Goal: Task Accomplishment & Management: Manage account settings

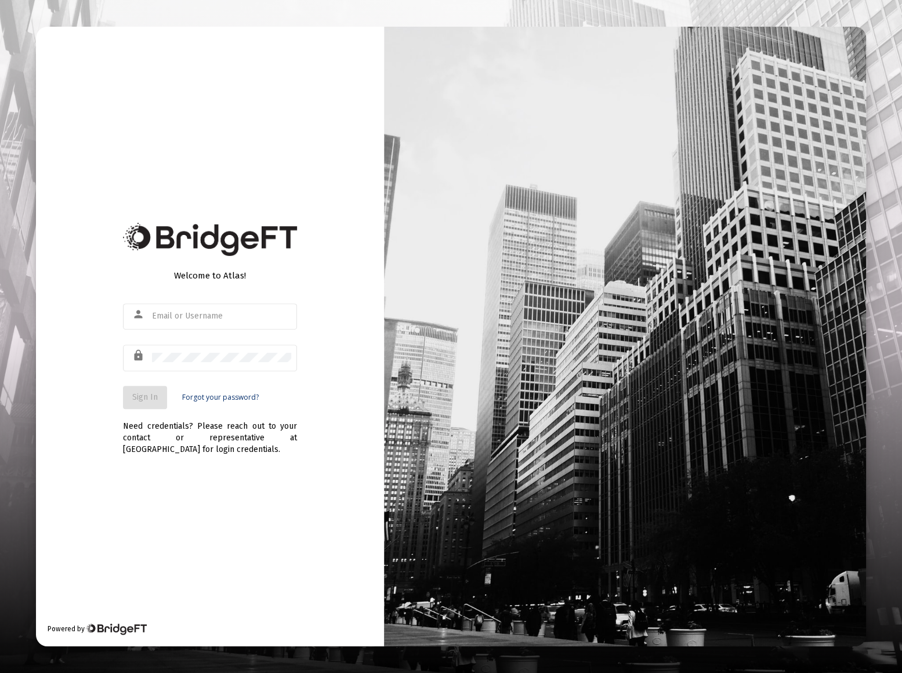
type input "[EMAIL_ADDRESS][DOMAIN_NAME]"
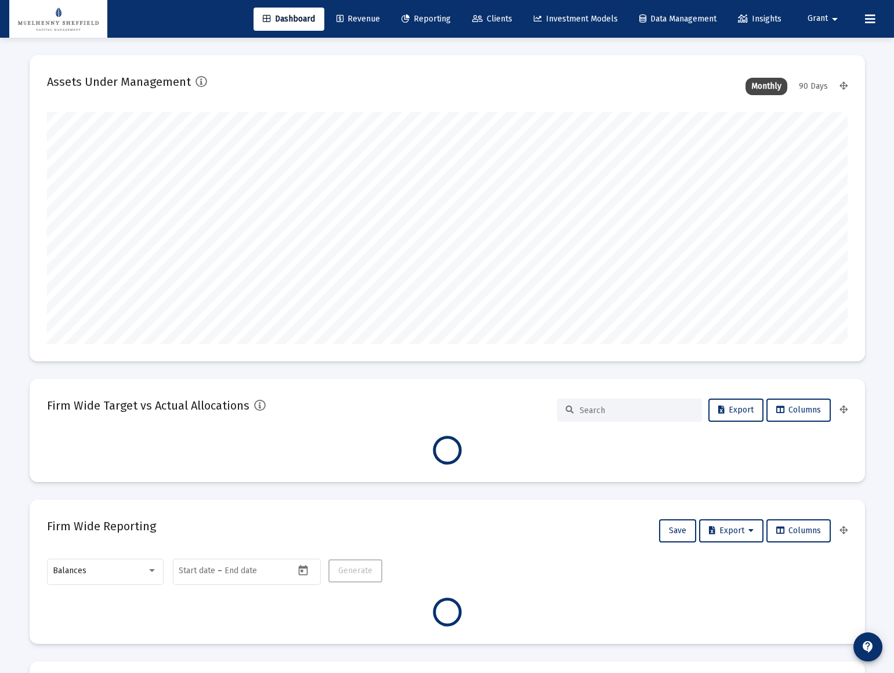
scroll to position [232, 431]
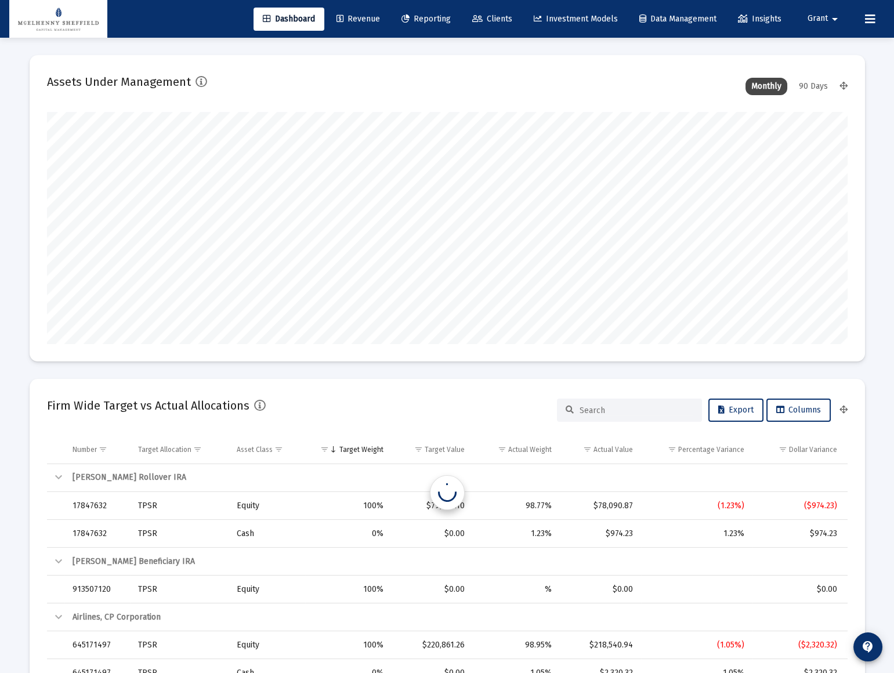
type input "[DATE]"
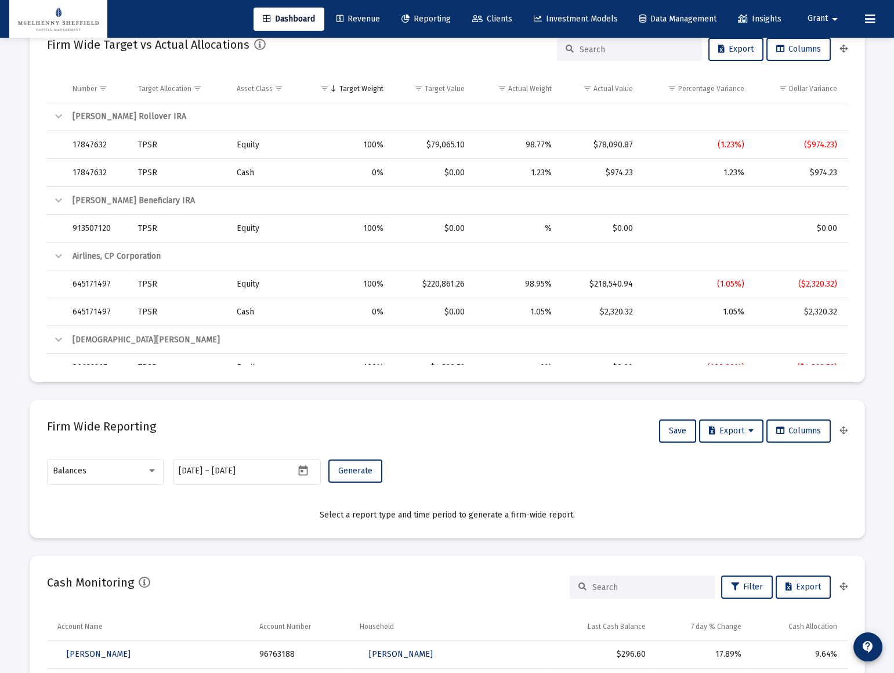
scroll to position [0, 0]
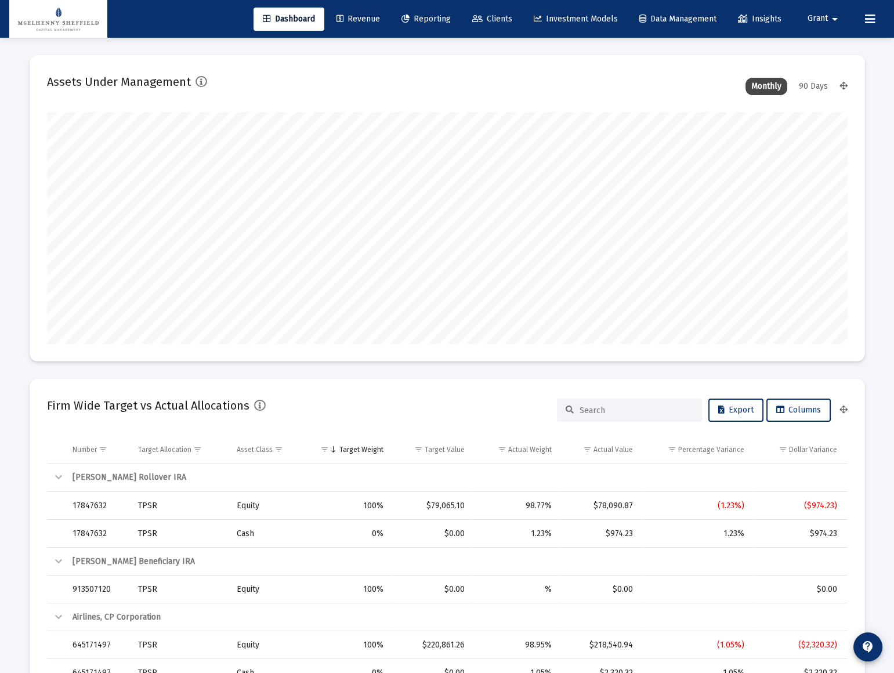
click at [821, 20] on span "Grant" at bounding box center [817, 19] width 20 height 10
click at [812, 46] on link "Settings" at bounding box center [826, 49] width 69 height 28
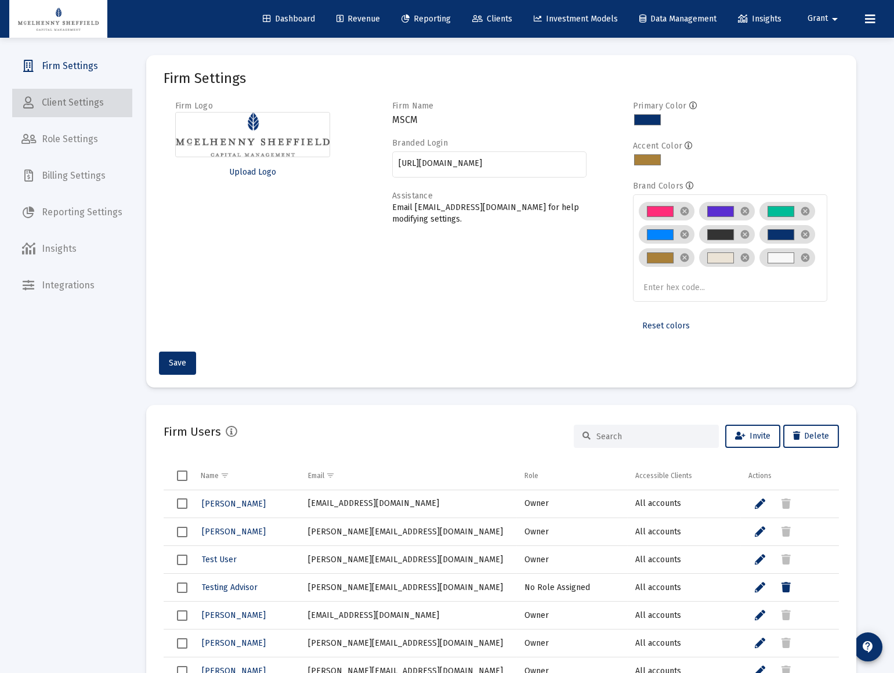
click at [75, 102] on span "Client Settings" at bounding box center [71, 103] width 119 height 28
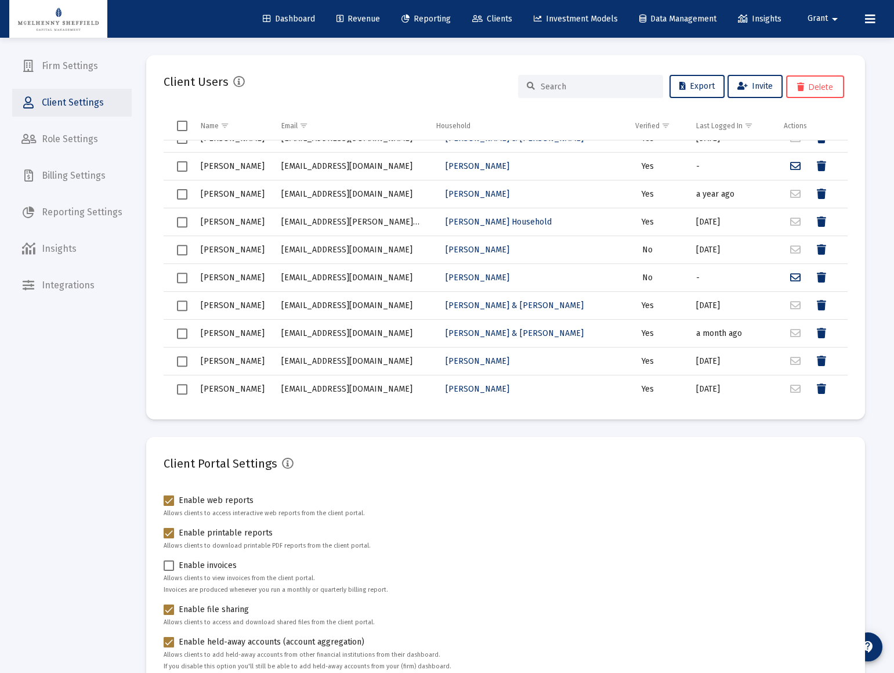
scroll to position [126, 0]
click at [88, 140] on span "Role Settings" at bounding box center [71, 139] width 119 height 28
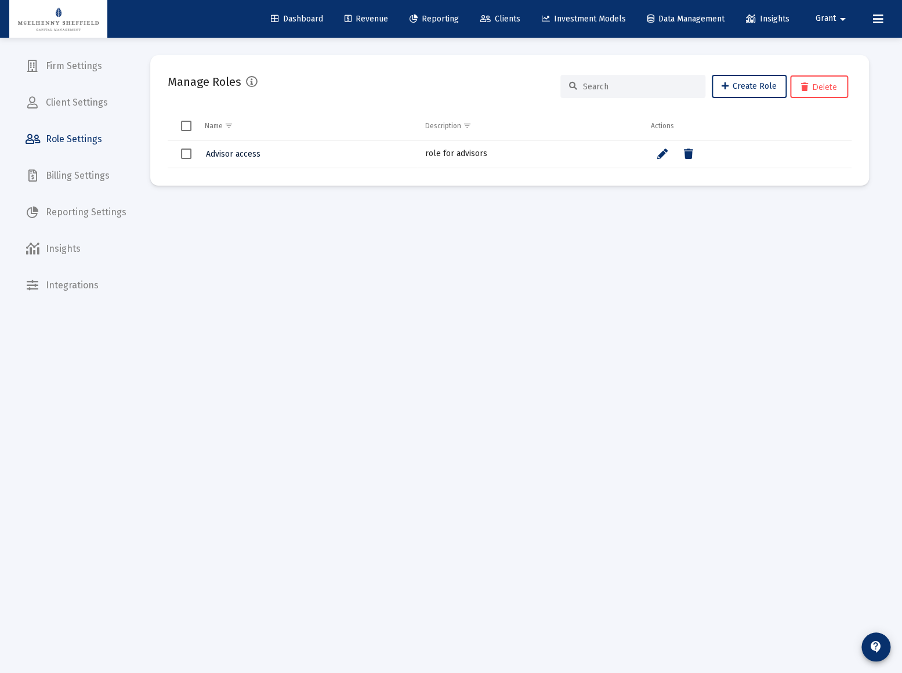
click at [238, 154] on span "Advisor access" at bounding box center [233, 154] width 55 height 10
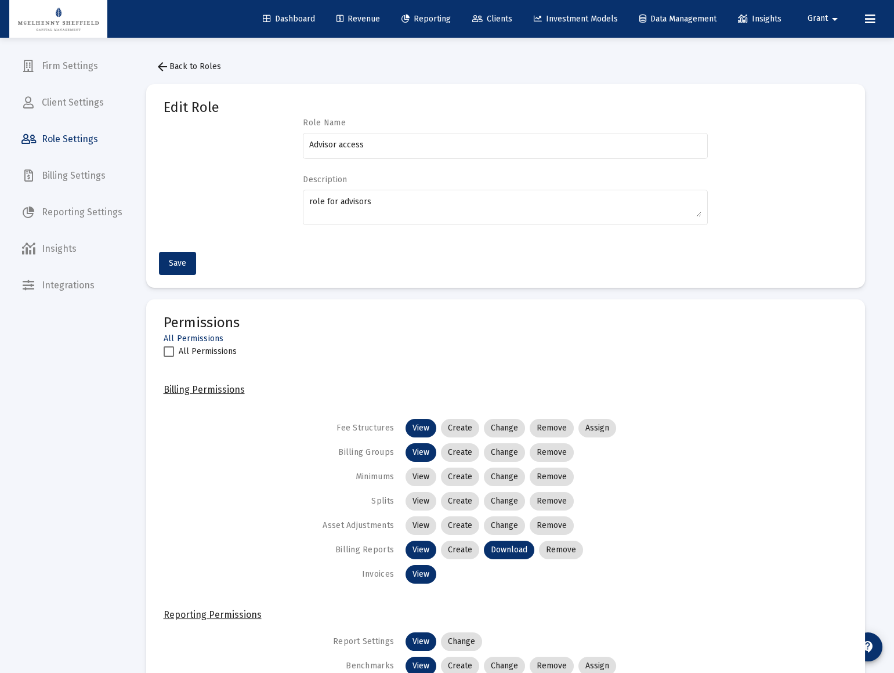
click at [66, 176] on span "Billing Settings" at bounding box center [71, 176] width 119 height 28
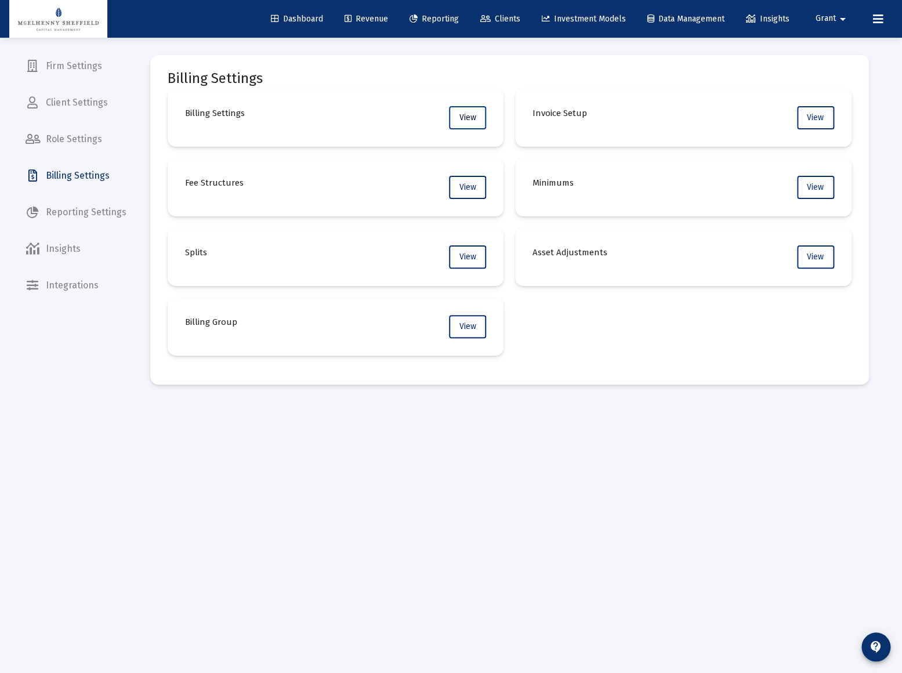
click at [468, 114] on span "View" at bounding box center [467, 117] width 17 height 10
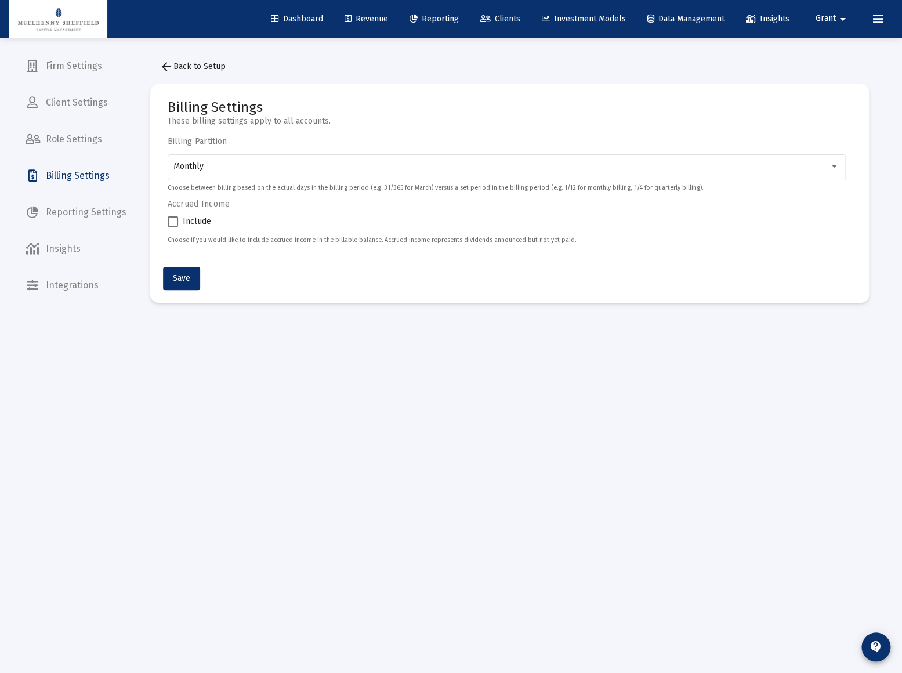
click at [79, 170] on span "Billing Settings" at bounding box center [75, 176] width 119 height 28
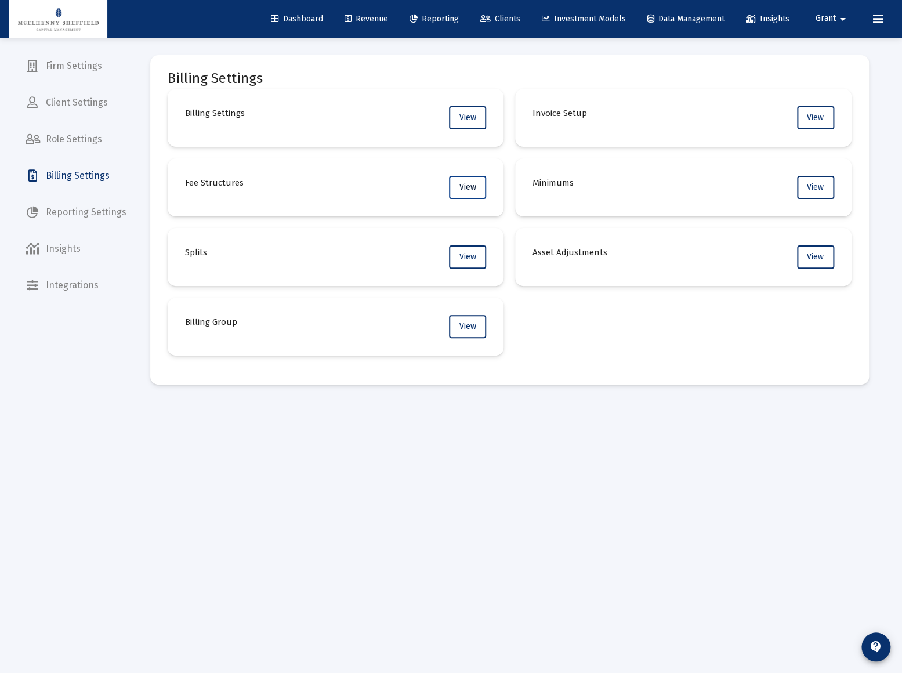
click at [469, 186] on span "View" at bounding box center [467, 187] width 17 height 10
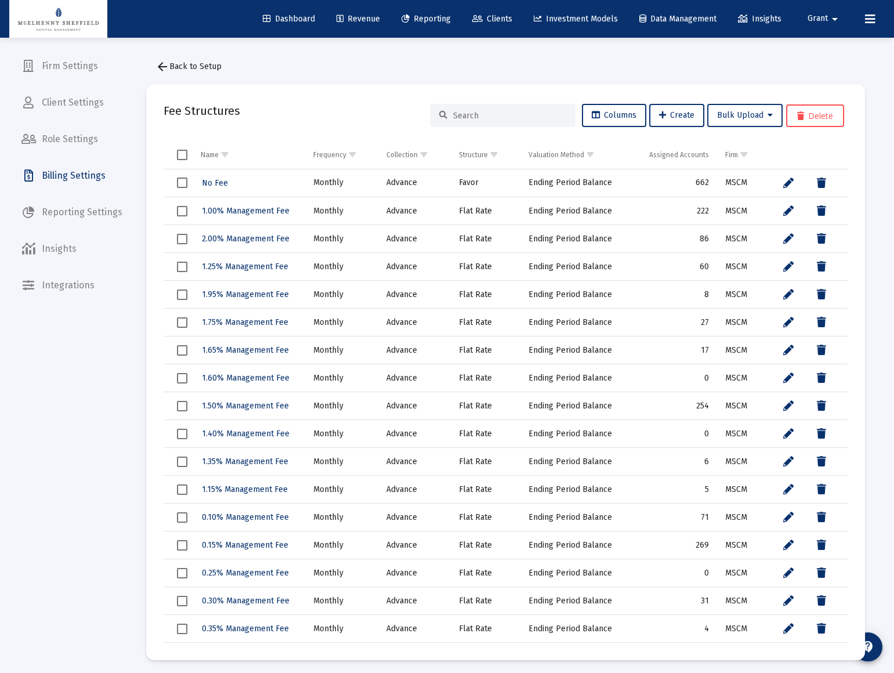
click at [180, 153] on span "Select all" at bounding box center [182, 155] width 10 height 10
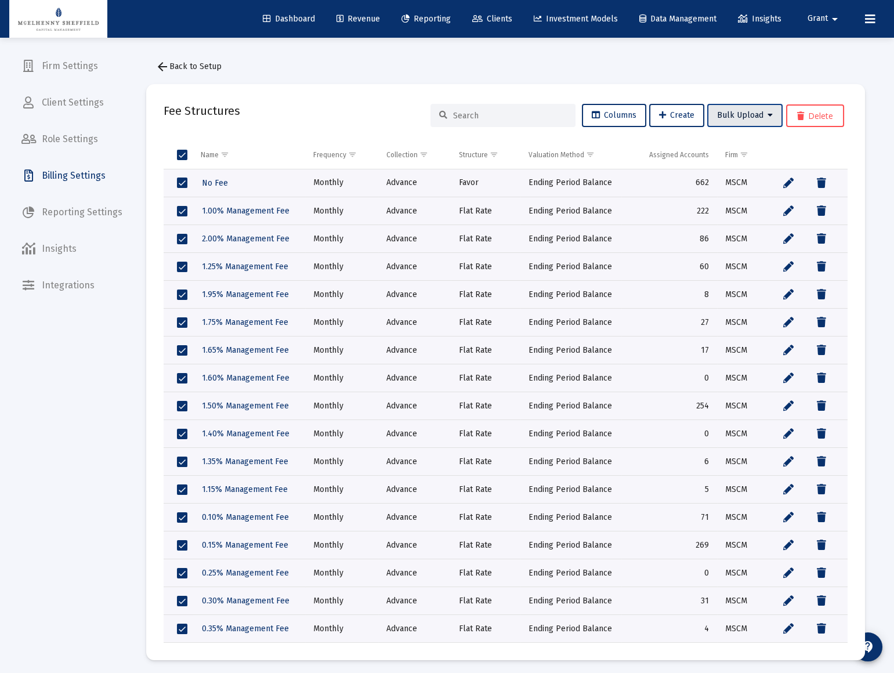
click at [771, 111] on icon at bounding box center [769, 115] width 5 height 8
click at [752, 146] on button "Fee Structure Upload" at bounding box center [759, 146] width 106 height 28
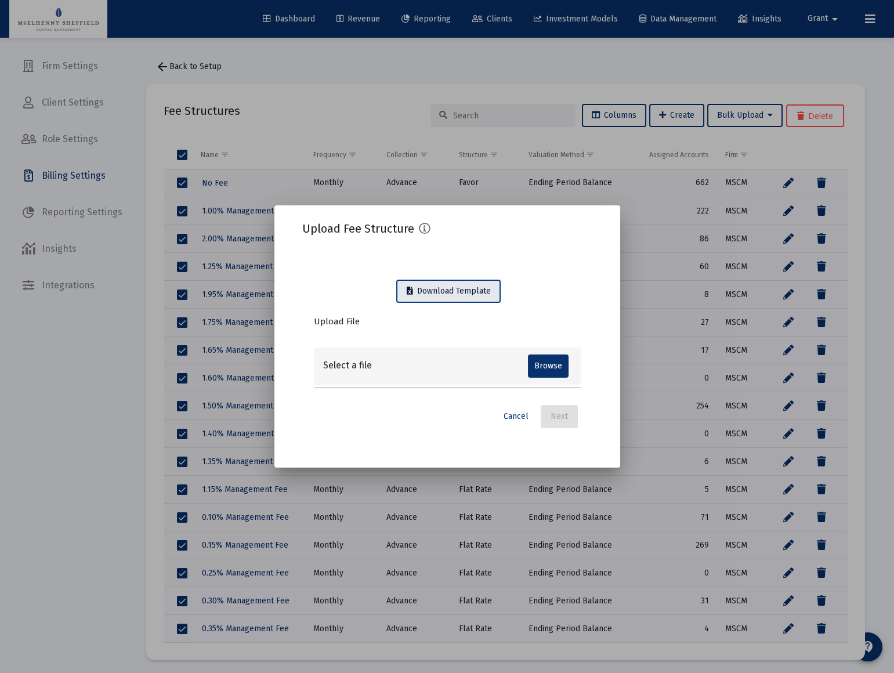
click at [450, 283] on button "Download Template" at bounding box center [448, 291] width 104 height 23
click at [510, 416] on span "Cancel" at bounding box center [515, 416] width 25 height 10
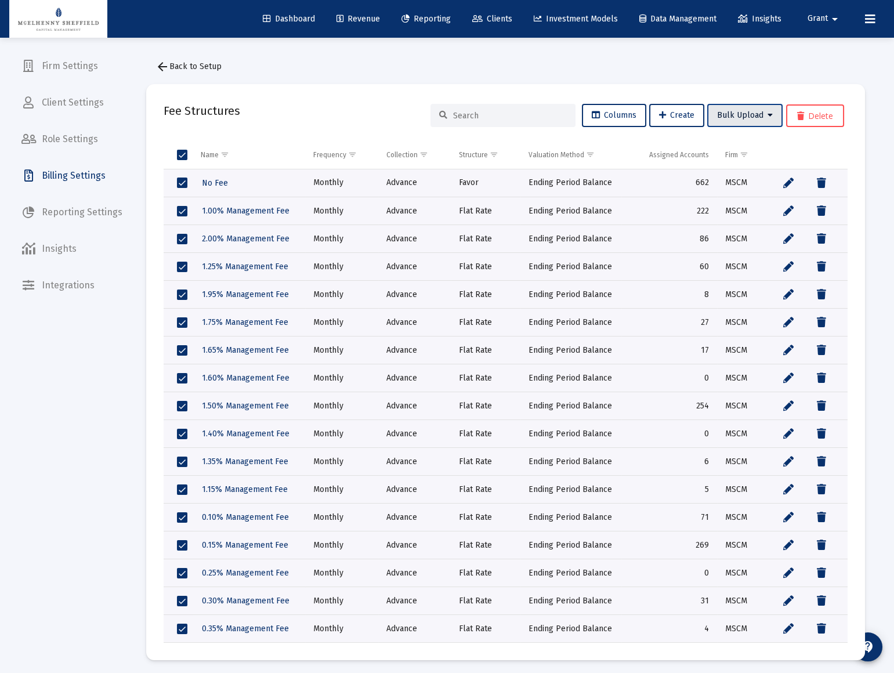
click at [762, 112] on span "Bulk Upload" at bounding box center [745, 115] width 56 height 10
click at [758, 172] on button "Fee Assignment Upload" at bounding box center [759, 173] width 106 height 28
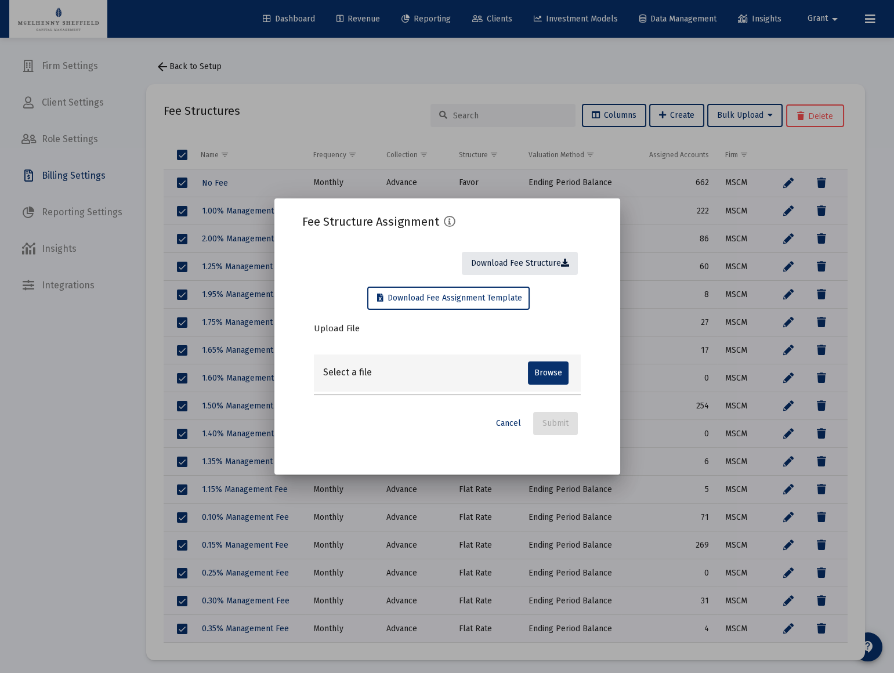
click at [540, 261] on span "Download Fee Structure" at bounding box center [522, 263] width 102 height 10
click at [491, 300] on span "Download Fee Assignment Template" at bounding box center [449, 298] width 145 height 10
click at [508, 419] on span "Cancel" at bounding box center [508, 423] width 25 height 10
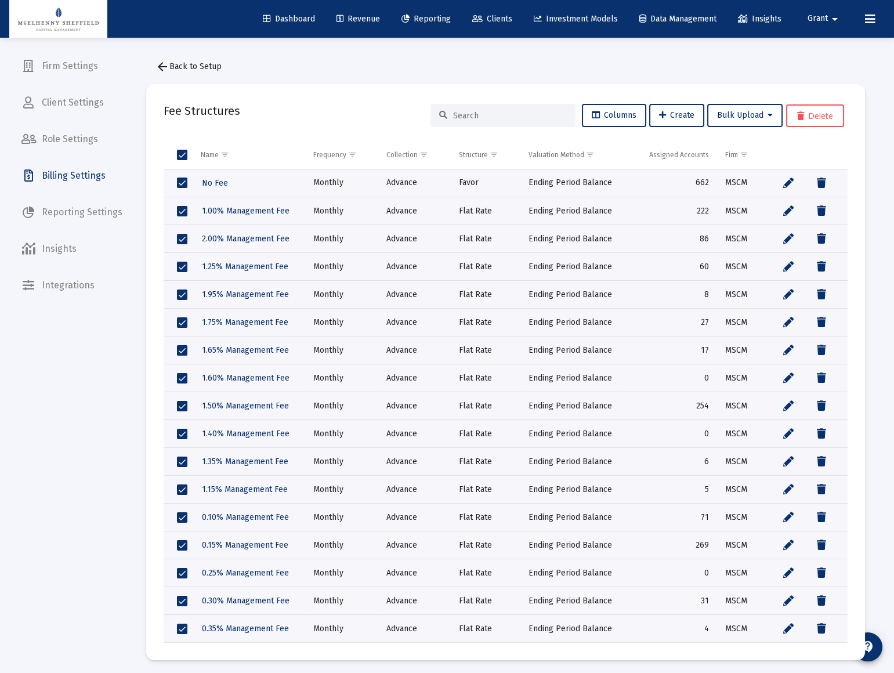
click at [81, 173] on span "Billing Settings" at bounding box center [71, 176] width 119 height 28
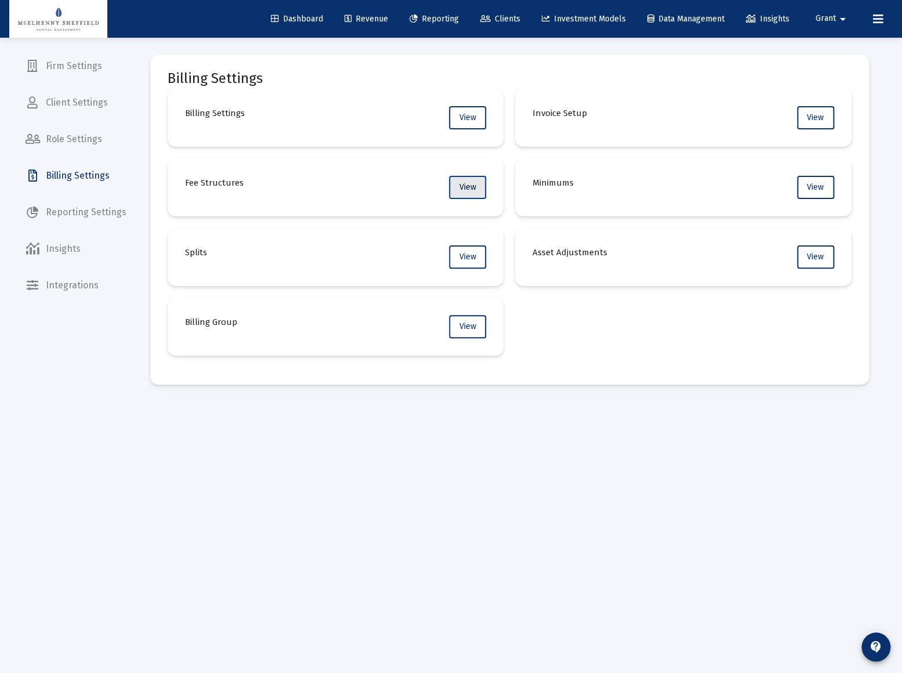
click at [475, 186] on span "View" at bounding box center [467, 187] width 17 height 10
click at [470, 259] on span "View" at bounding box center [467, 257] width 17 height 10
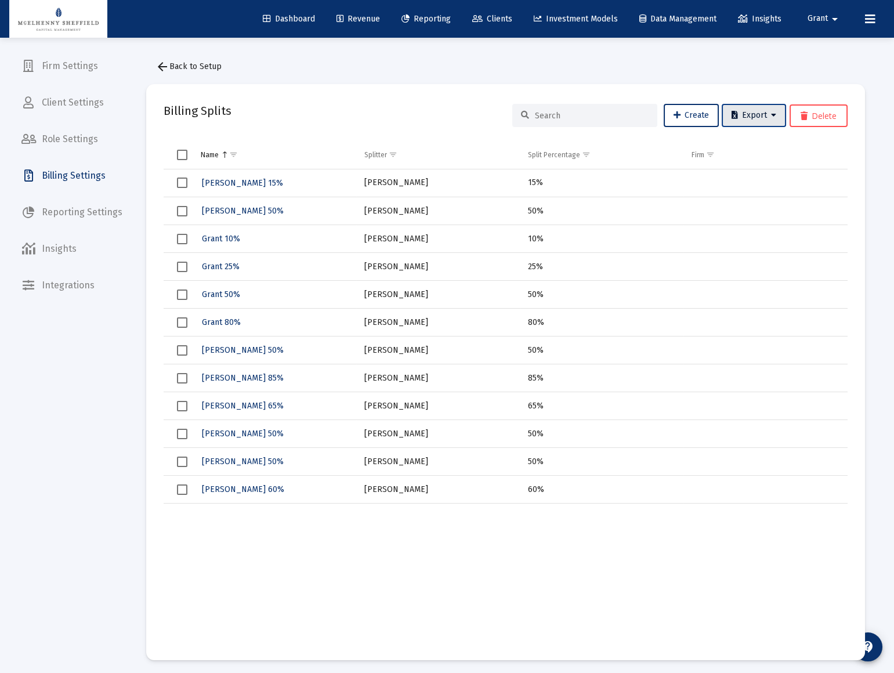
click at [774, 116] on icon at bounding box center [773, 115] width 5 height 8
click at [763, 140] on button "Export All Rows" at bounding box center [757, 146] width 79 height 28
click at [202, 66] on span "arrow_back Back to Setup" at bounding box center [188, 66] width 66 height 10
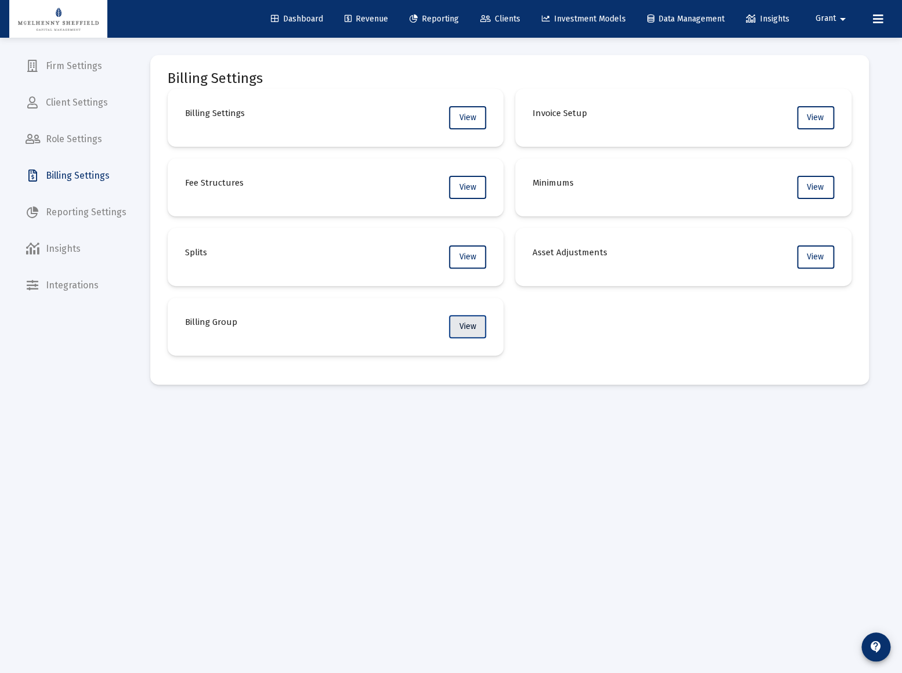
click at [474, 332] on button "View" at bounding box center [467, 326] width 37 height 23
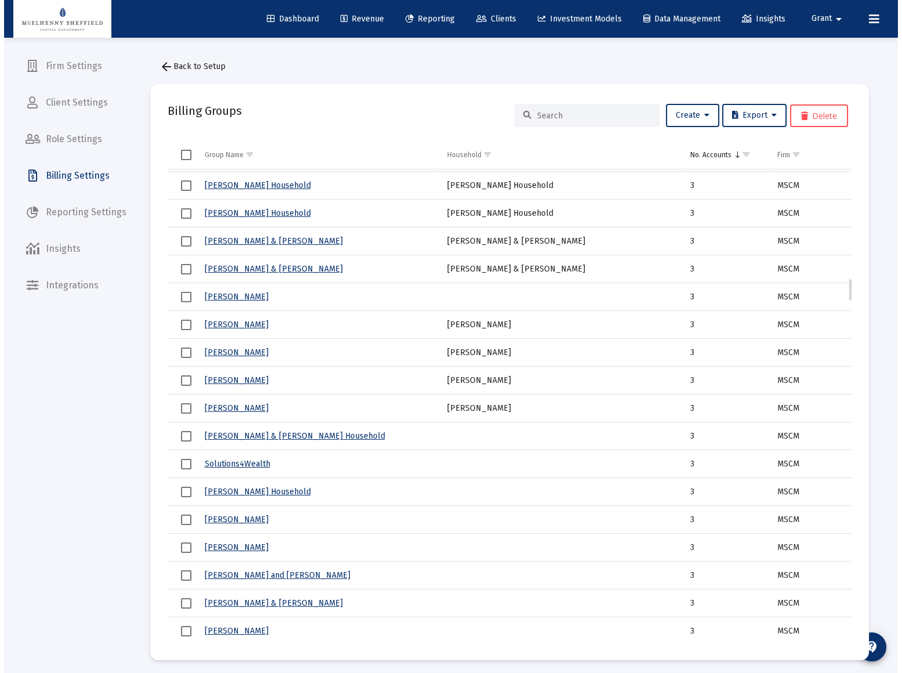
scroll to position [2225, 0]
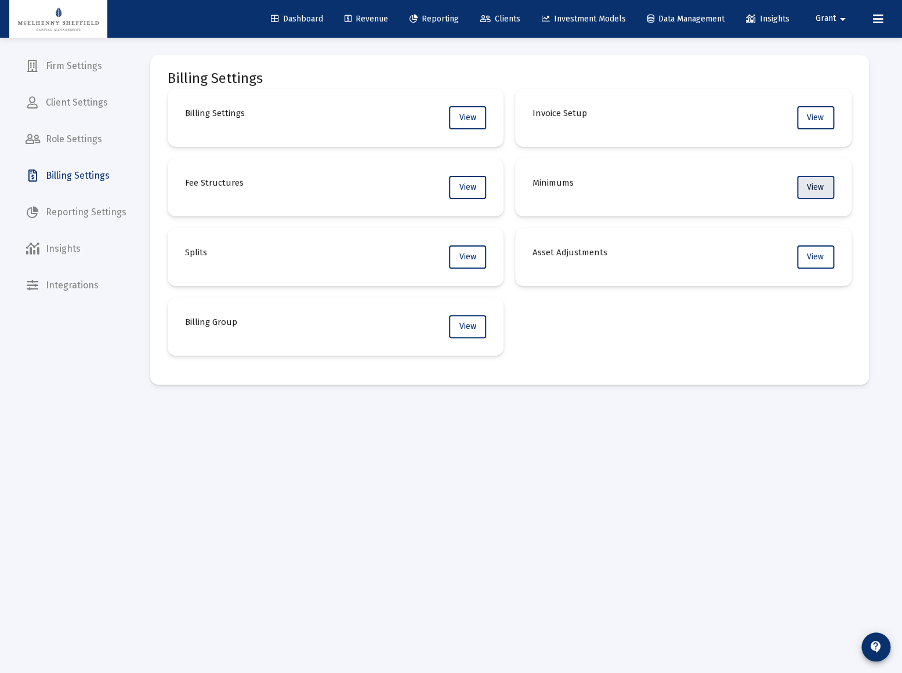
click at [816, 186] on span "View" at bounding box center [815, 187] width 17 height 10
click at [469, 322] on span "View" at bounding box center [467, 326] width 17 height 10
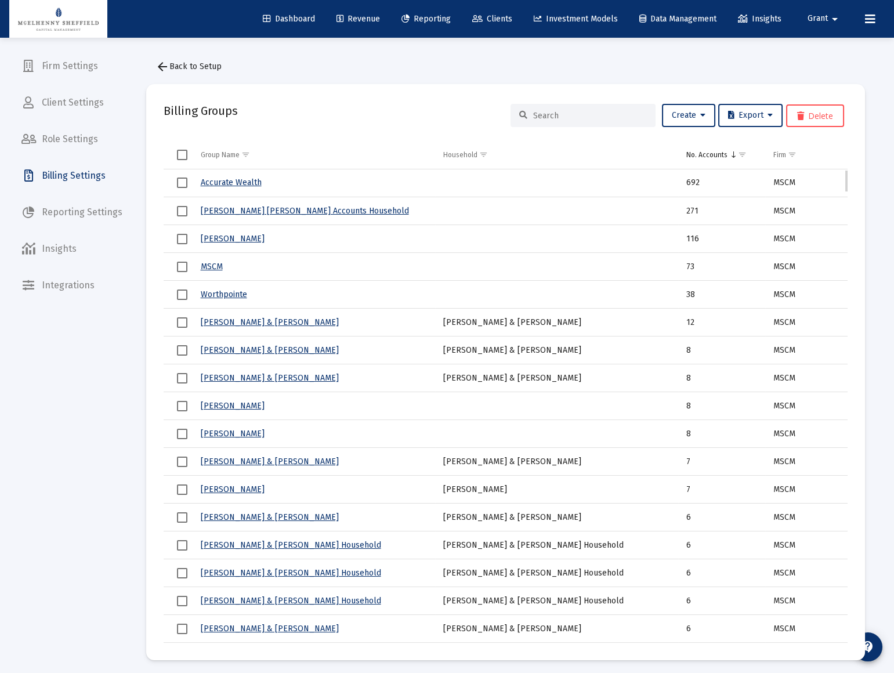
click at [280, 322] on link "[PERSON_NAME] & [PERSON_NAME]" at bounding box center [270, 322] width 138 height 10
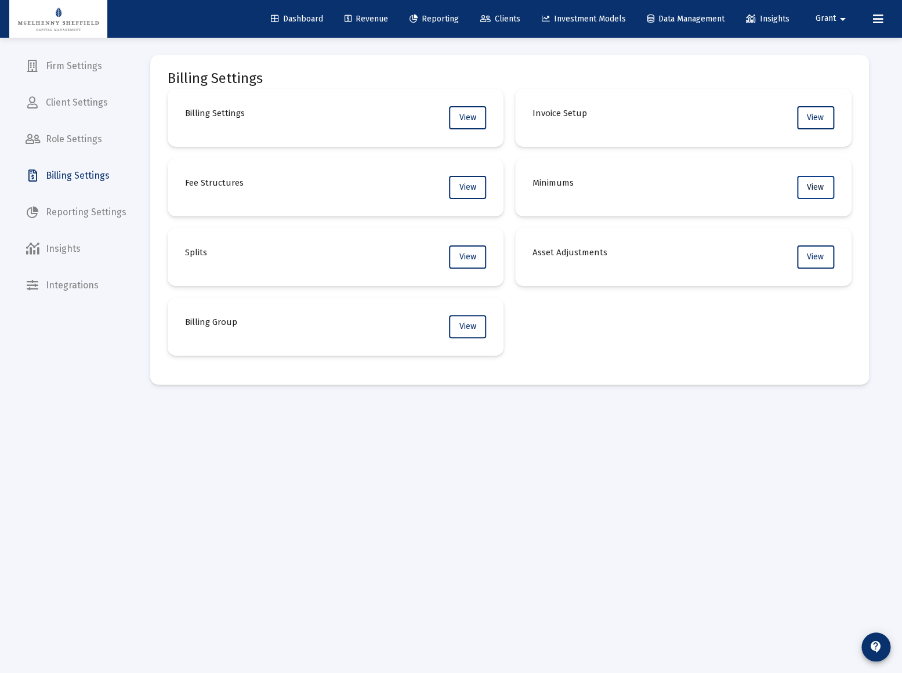
click at [816, 191] on span "View" at bounding box center [815, 187] width 17 height 10
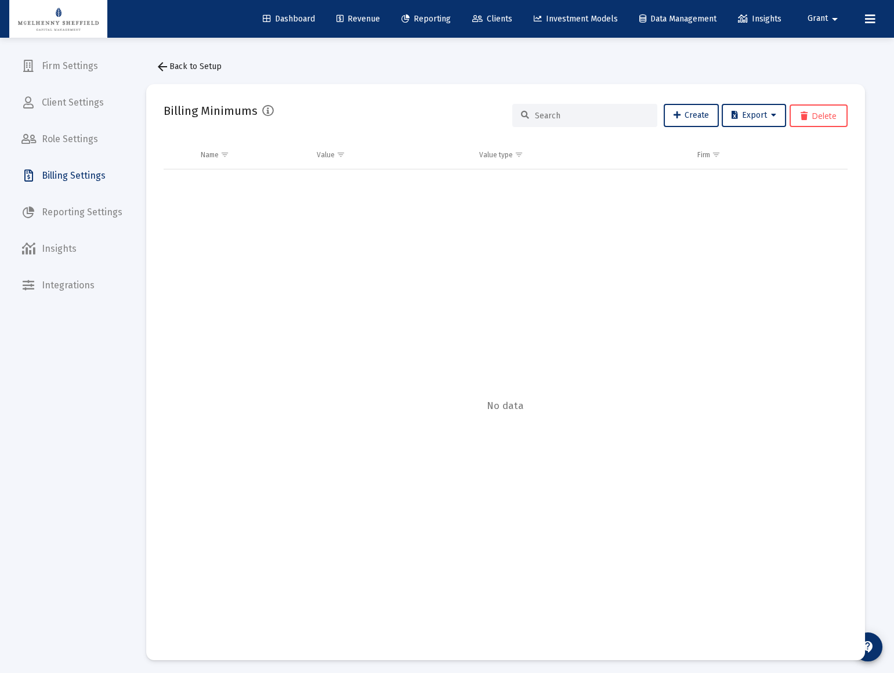
drag, startPoint x: 688, startPoint y: 241, endPoint x: 694, endPoint y: 235, distance: 8.2
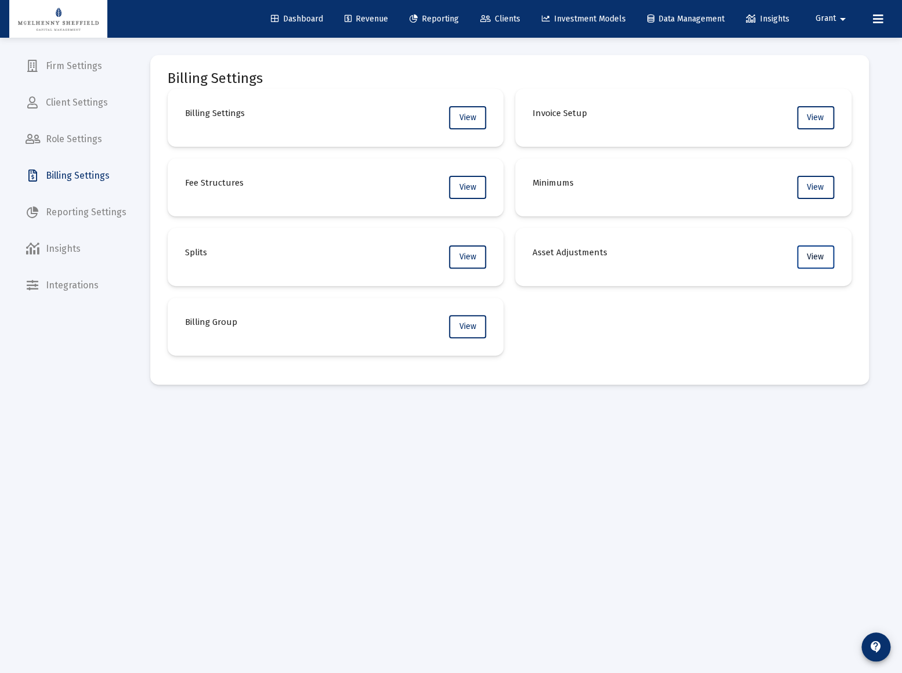
click at [822, 257] on span "View" at bounding box center [815, 257] width 17 height 10
click at [816, 255] on span "View" at bounding box center [815, 257] width 17 height 10
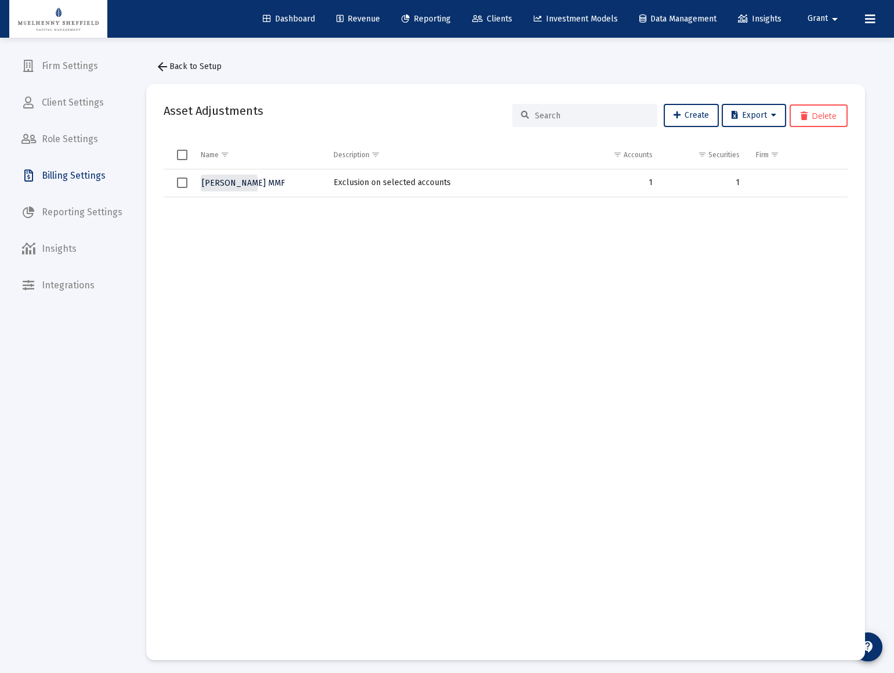
click at [228, 183] on span "[PERSON_NAME] MMF" at bounding box center [243, 183] width 83 height 10
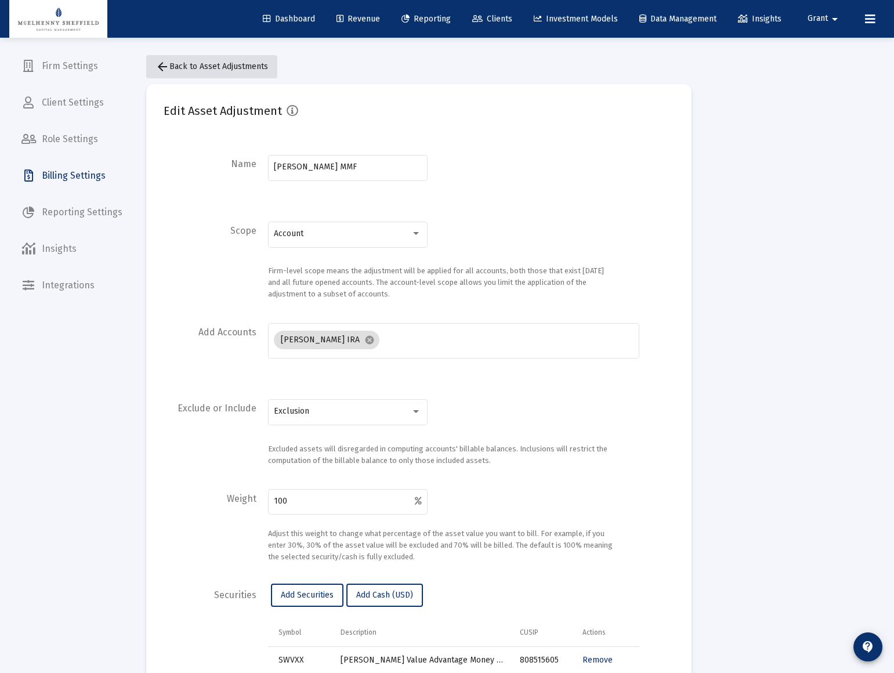
click at [237, 71] on span "arrow_back Back to Asset Adjustments" at bounding box center [211, 66] width 112 height 10
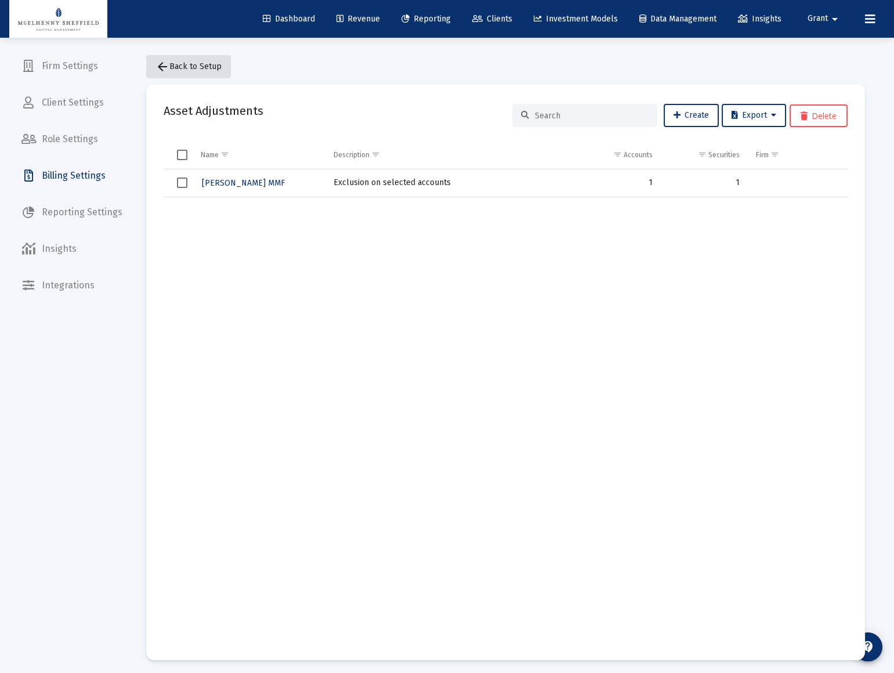
click at [195, 66] on span "arrow_back Back to Setup" at bounding box center [188, 66] width 66 height 10
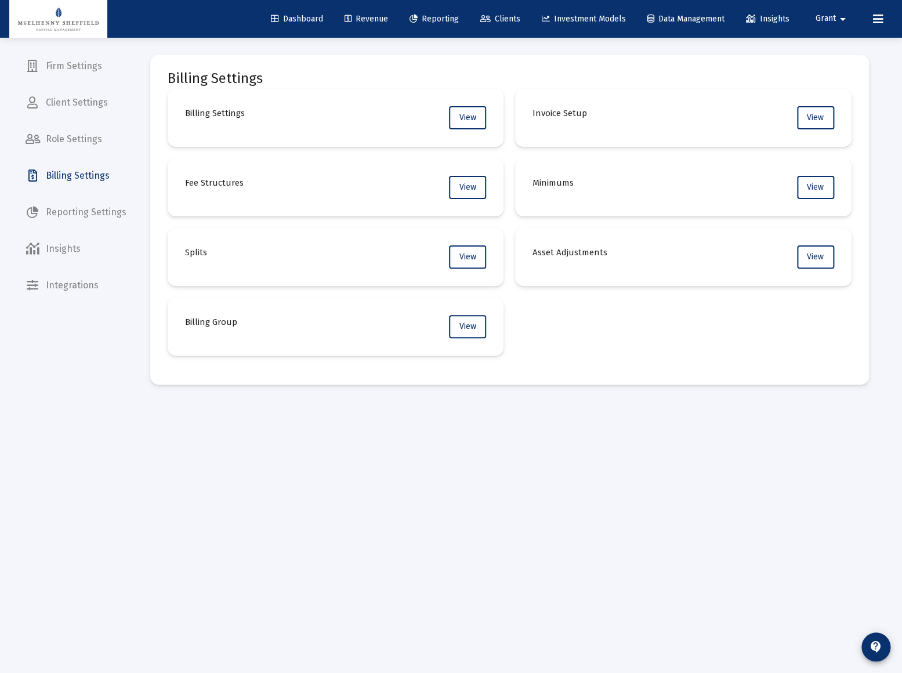
click at [831, 14] on span "Grant" at bounding box center [825, 19] width 20 height 10
click at [81, 105] on div at bounding box center [451, 336] width 902 height 673
click at [82, 102] on span "Client Settings" at bounding box center [75, 103] width 119 height 28
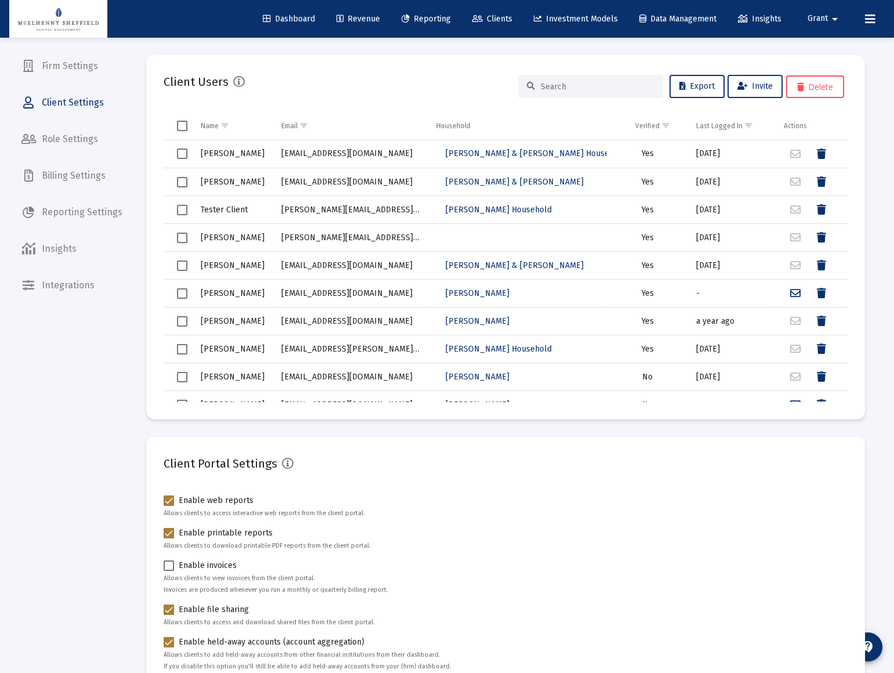
click at [54, 137] on span "Role Settings" at bounding box center [71, 139] width 119 height 28
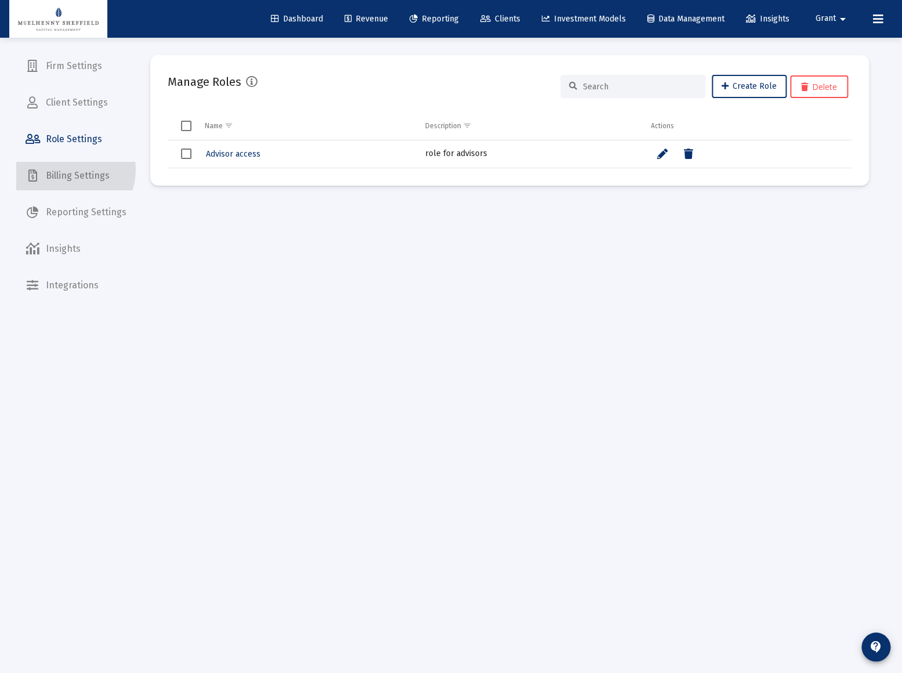
click at [64, 169] on span "Billing Settings" at bounding box center [75, 176] width 119 height 28
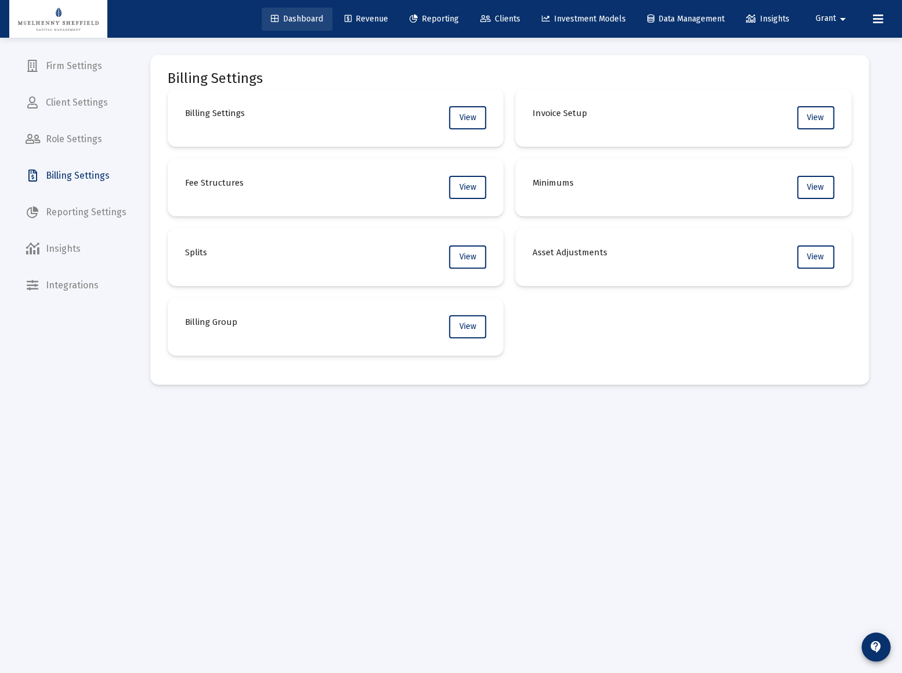
click at [281, 19] on span "Dashboard" at bounding box center [297, 19] width 52 height 10
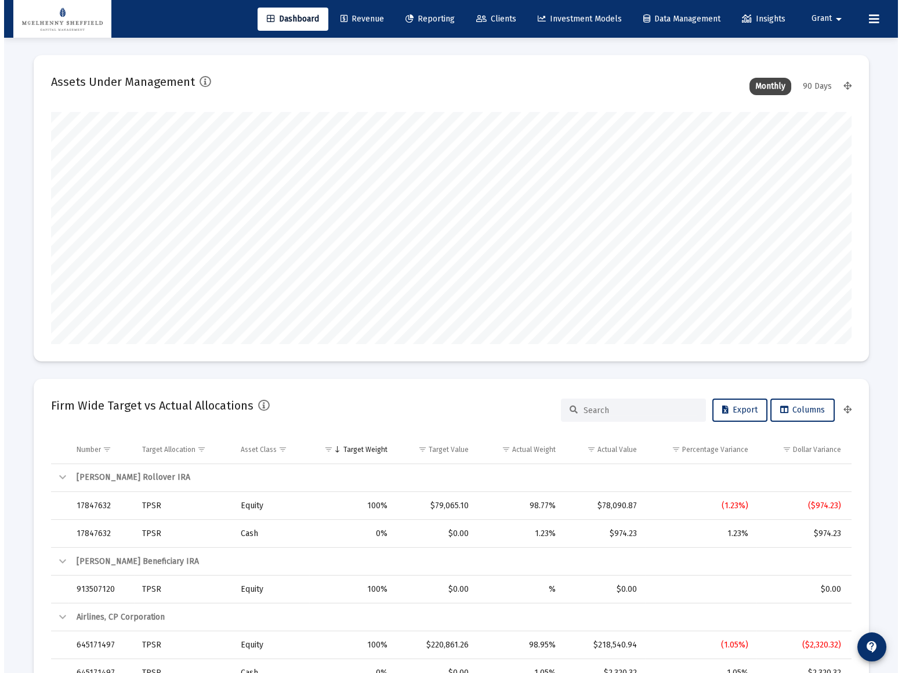
scroll to position [232, 373]
click at [496, 20] on span "Clients" at bounding box center [492, 19] width 40 height 10
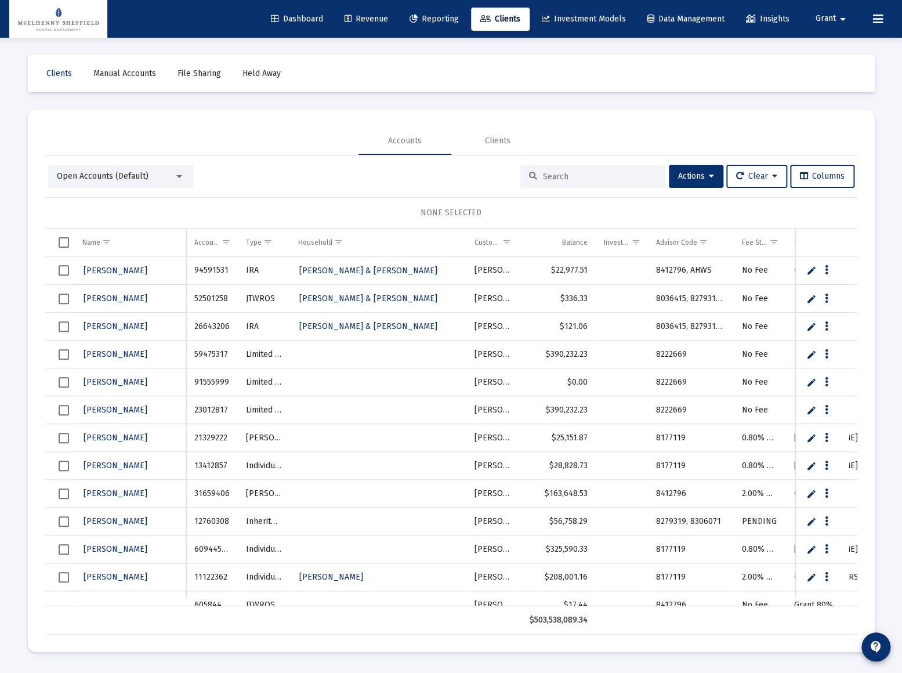
click at [173, 175] on div "Open Accounts (Default)" at bounding box center [115, 176] width 117 height 12
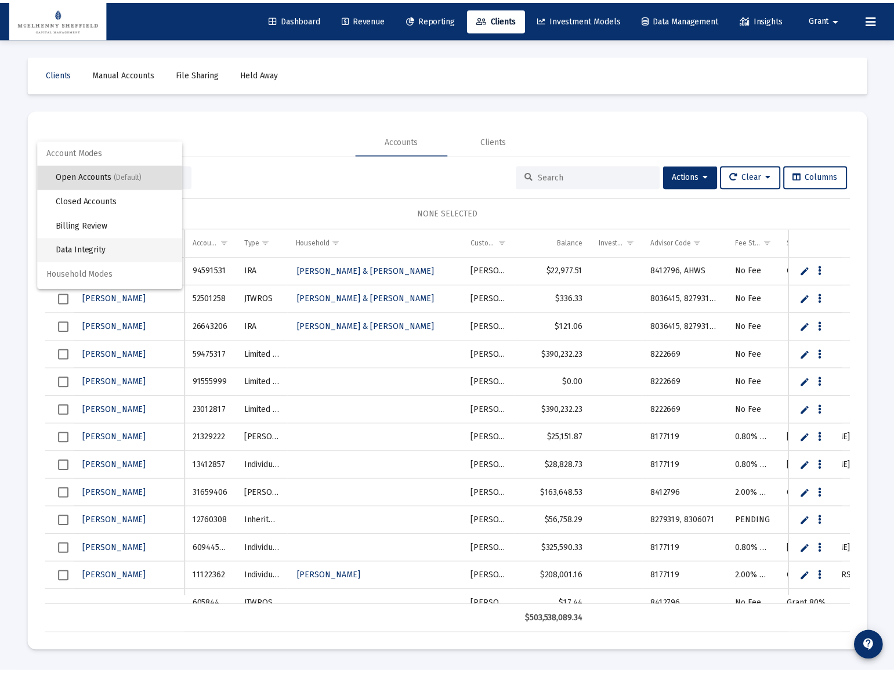
scroll to position [21, 0]
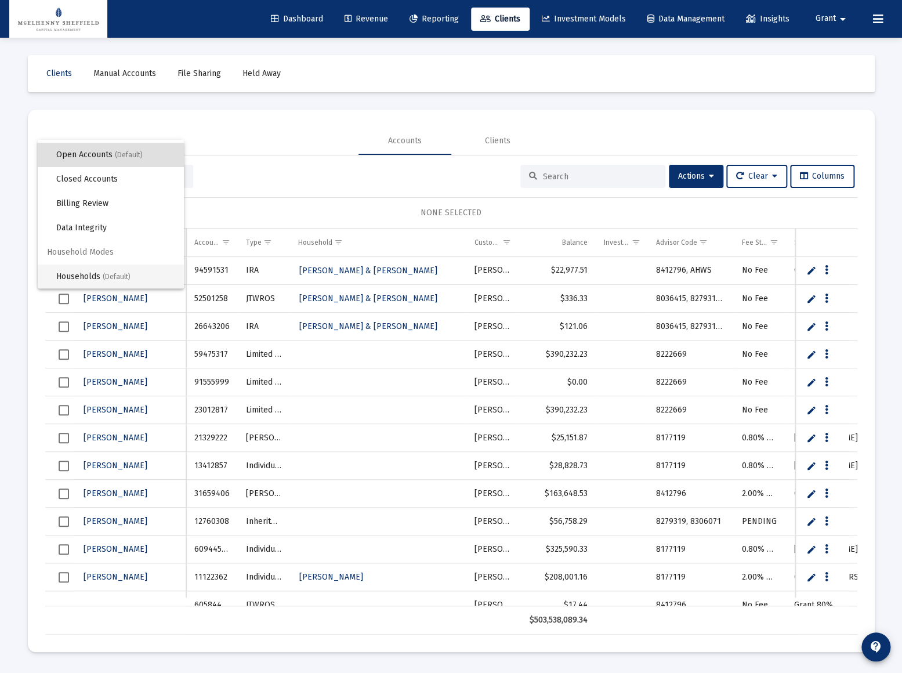
click at [93, 275] on span "Households (Default)" at bounding box center [115, 276] width 118 height 24
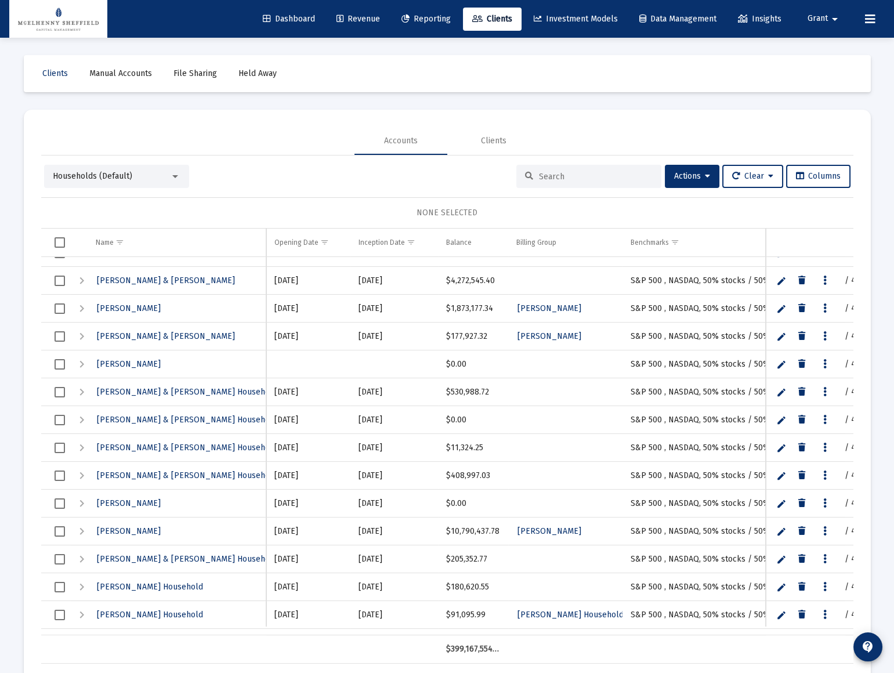
scroll to position [6583, 0]
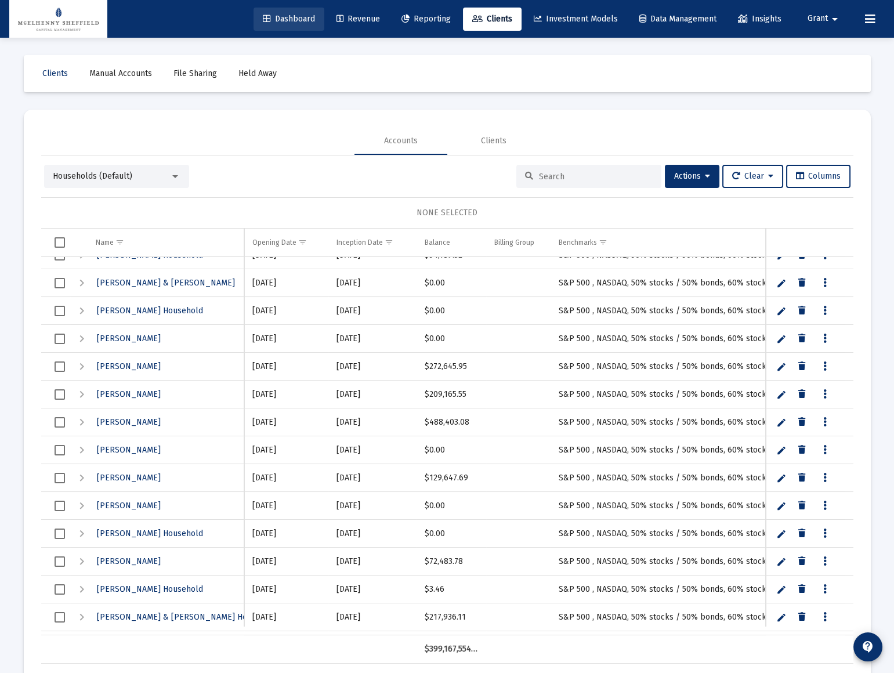
click at [285, 18] on span "Dashboard" at bounding box center [289, 19] width 52 height 10
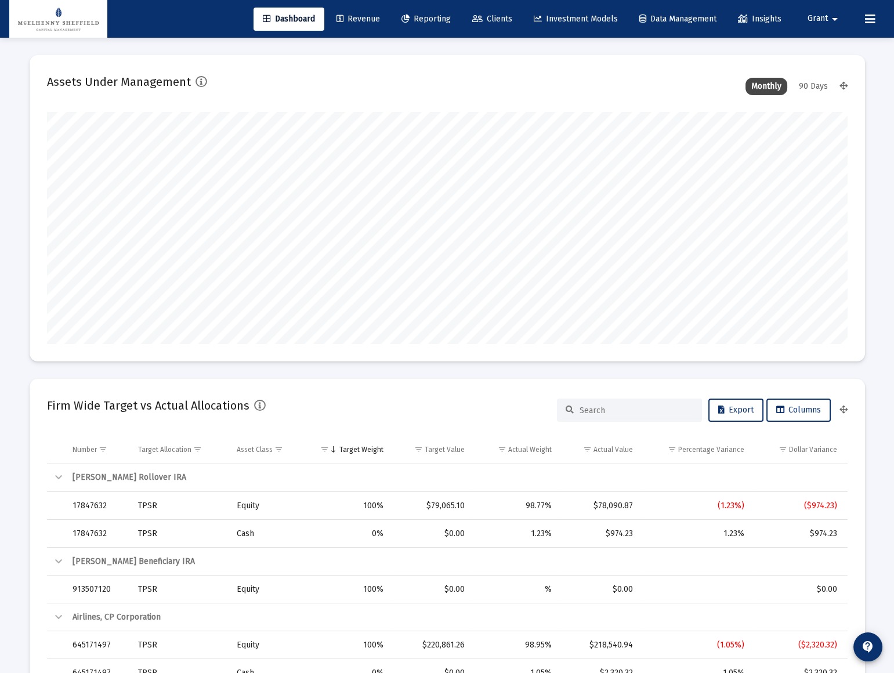
click at [491, 17] on span "Clients" at bounding box center [492, 19] width 40 height 10
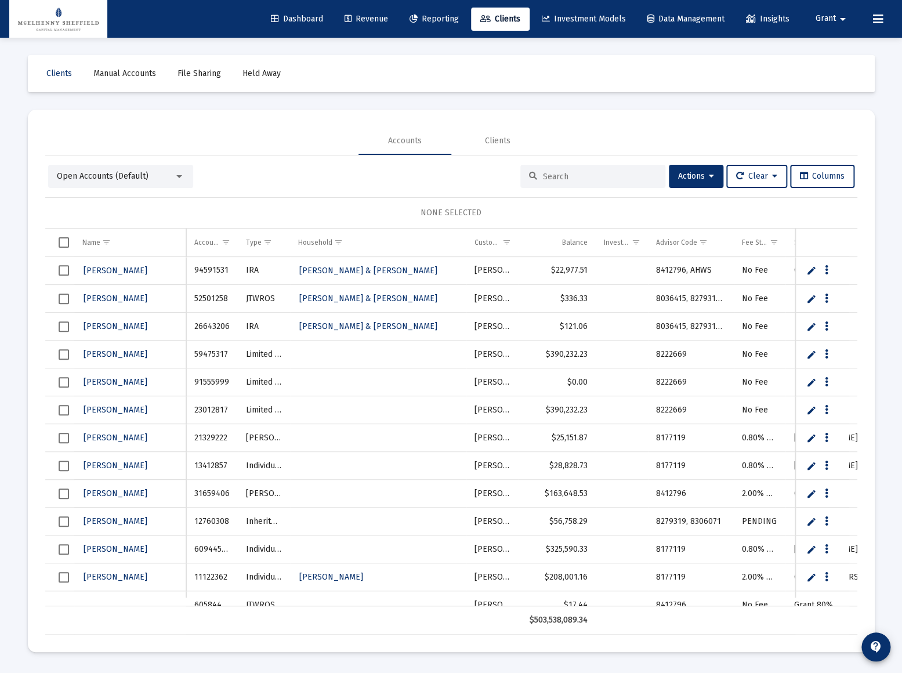
click at [119, 183] on div "Open Accounts (Default)" at bounding box center [120, 176] width 145 height 23
click at [115, 172] on span "Open Accounts (Default)" at bounding box center [103, 176] width 92 height 10
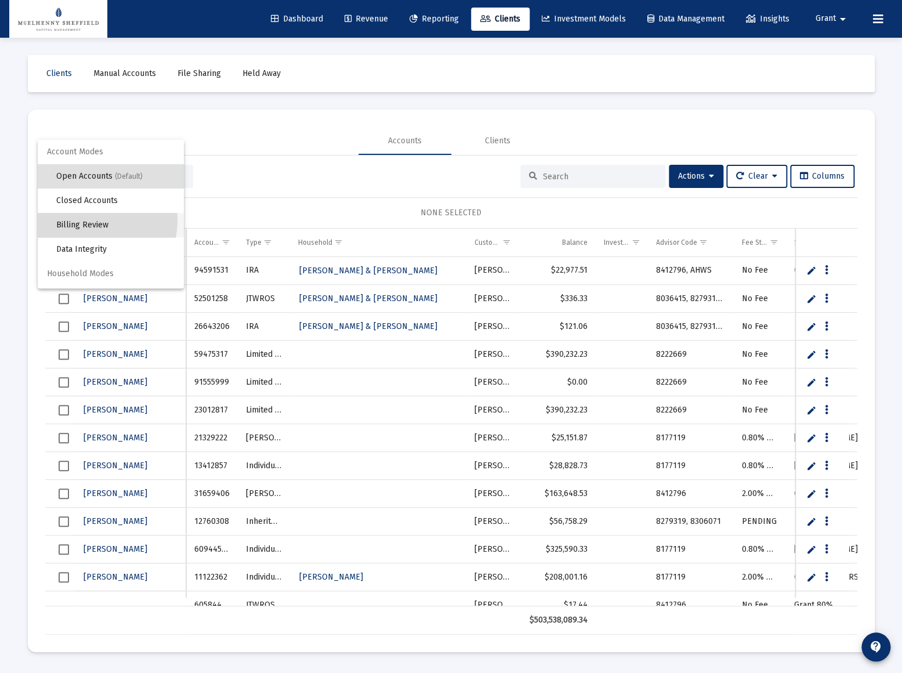
click at [89, 220] on span "Billing Review" at bounding box center [115, 225] width 118 height 24
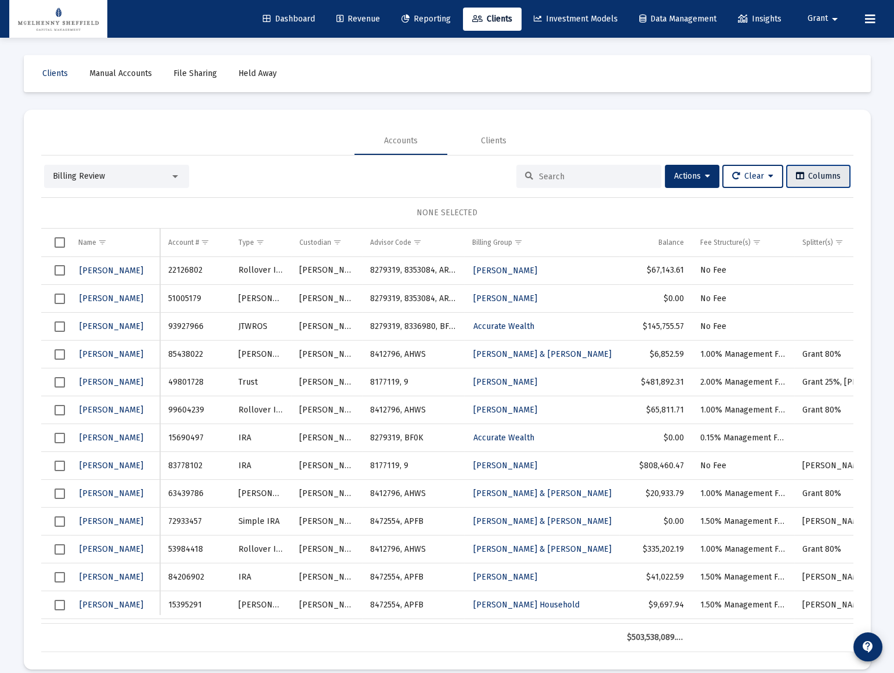
click at [815, 174] on span "Columns" at bounding box center [818, 176] width 45 height 10
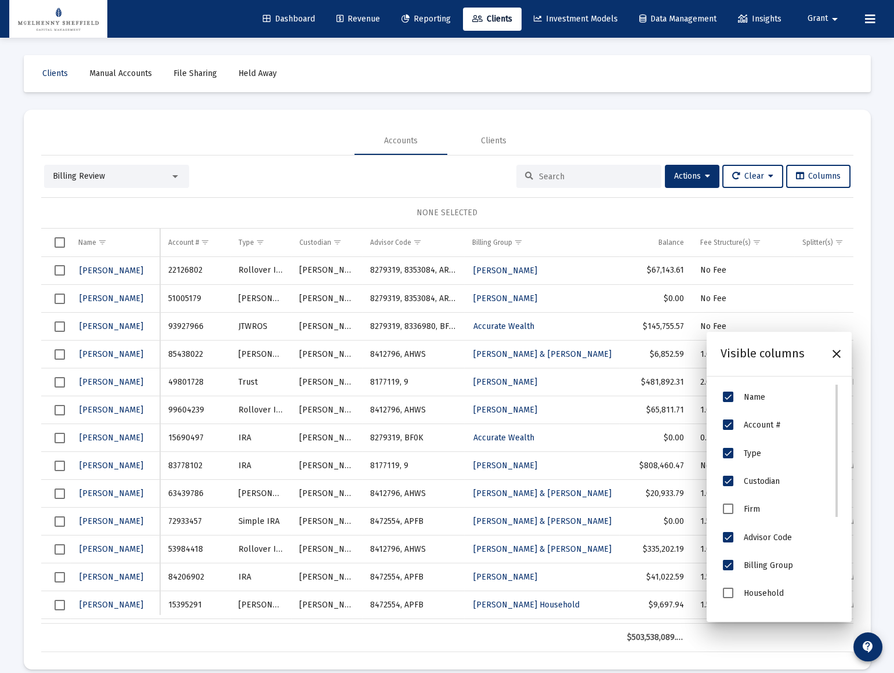
click at [731, 507] on span "Firm" at bounding box center [728, 508] width 10 height 10
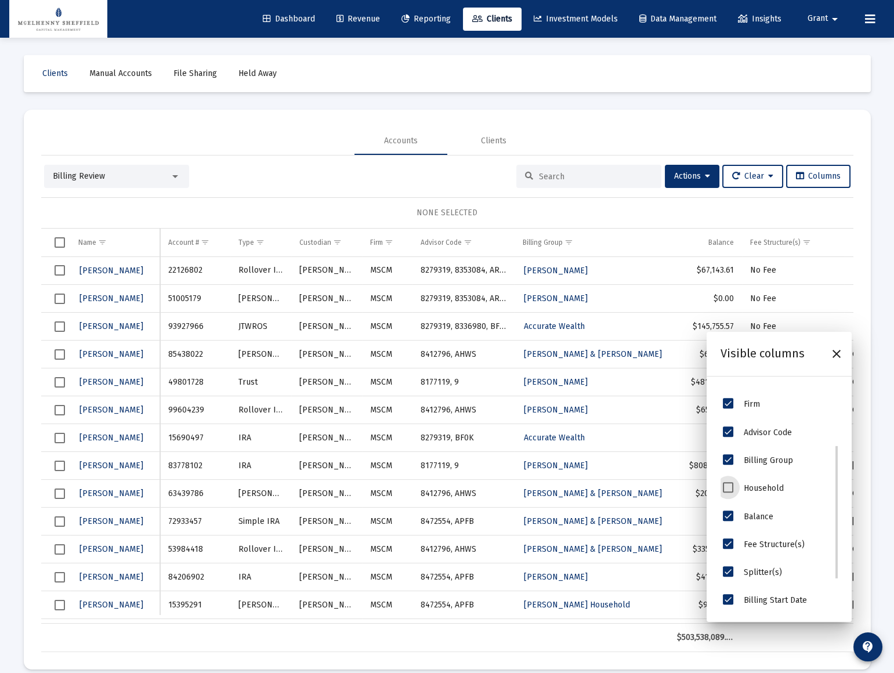
click at [733, 489] on span "Household" at bounding box center [728, 487] width 10 height 10
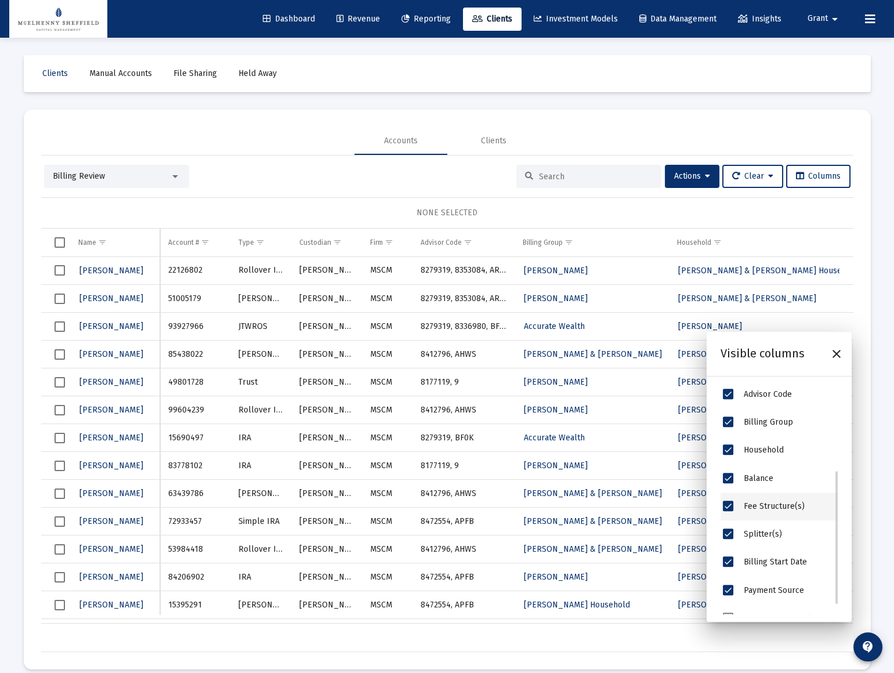
scroll to position [165, 0]
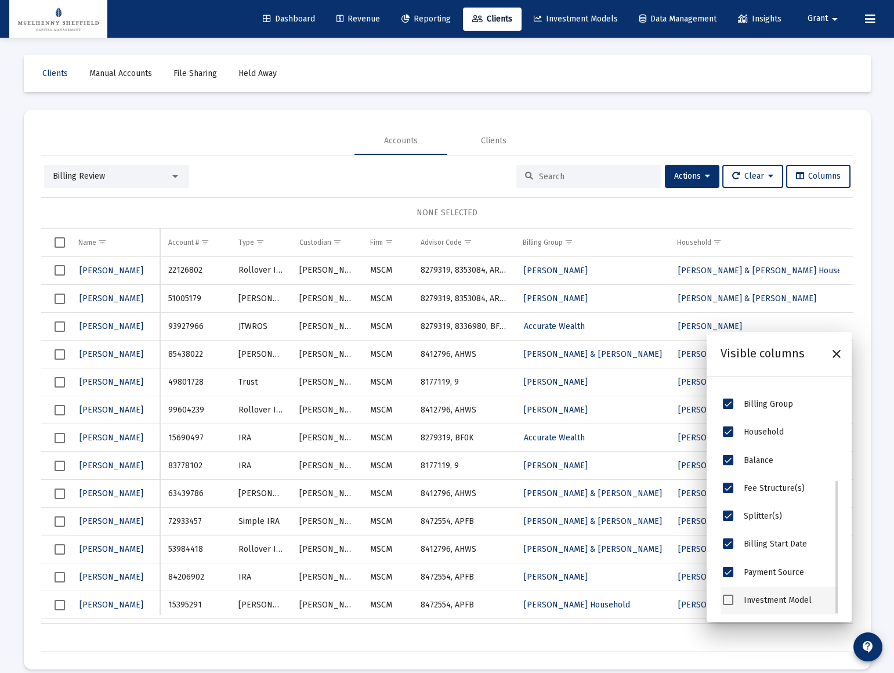
click at [733, 596] on div "Investment Model" at bounding box center [778, 600] width 117 height 28
click at [728, 596] on span "Investment Model" at bounding box center [728, 599] width 10 height 10
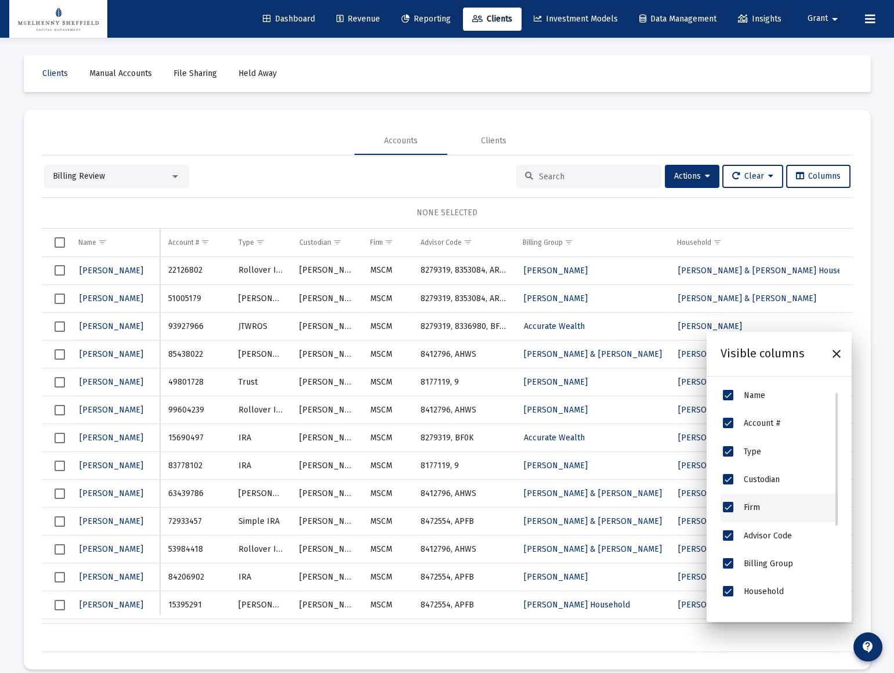
scroll to position [0, 0]
click at [835, 353] on icon "Close" at bounding box center [836, 354] width 14 height 14
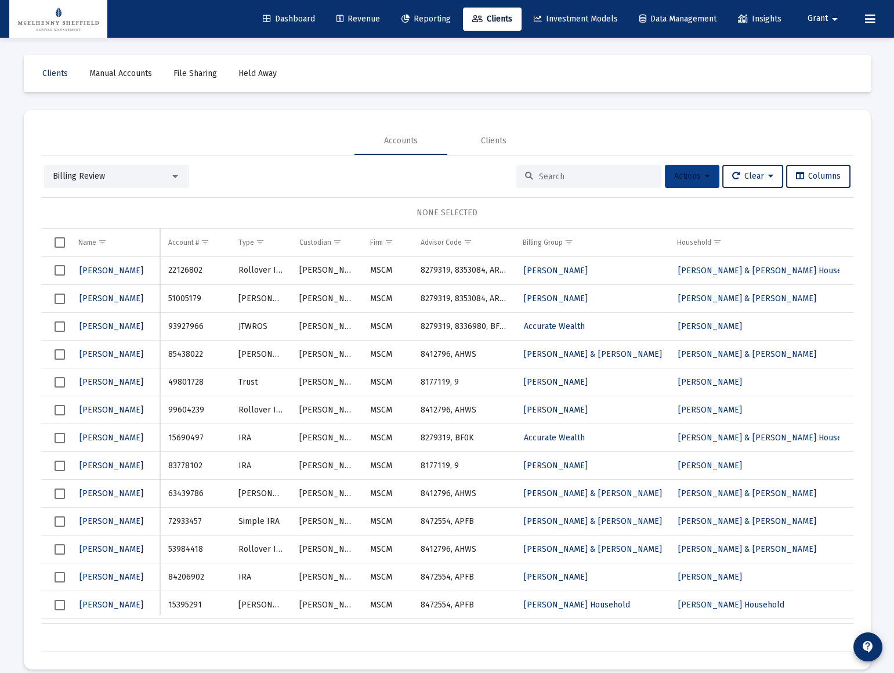
click at [705, 179] on icon at bounding box center [707, 176] width 5 height 8
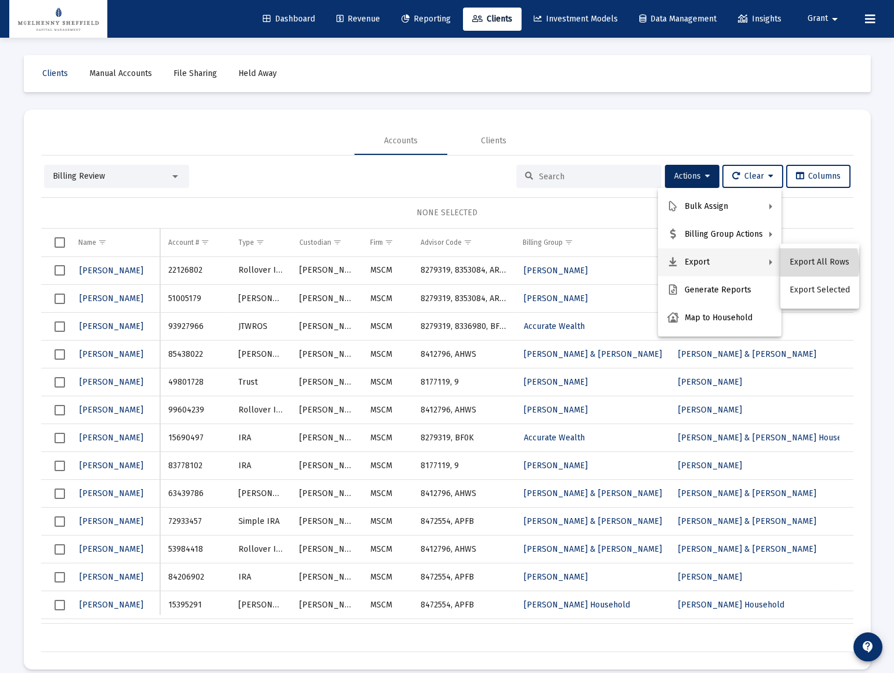
click at [815, 264] on button "Export All Rows" at bounding box center [819, 262] width 79 height 28
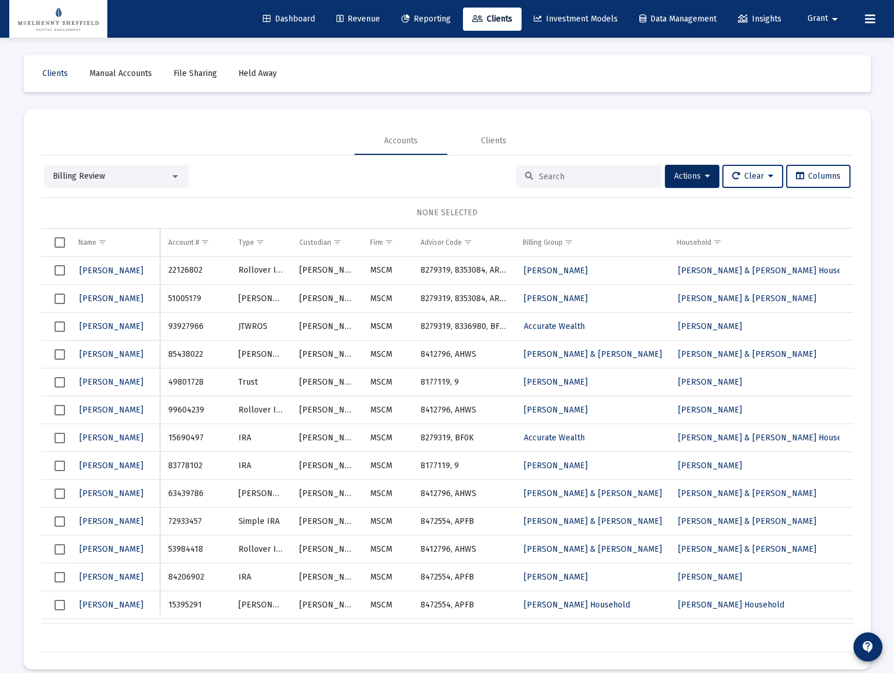
click at [242, 131] on div "Accounts Clients" at bounding box center [447, 141] width 812 height 28
click at [173, 178] on div at bounding box center [175, 176] width 10 height 9
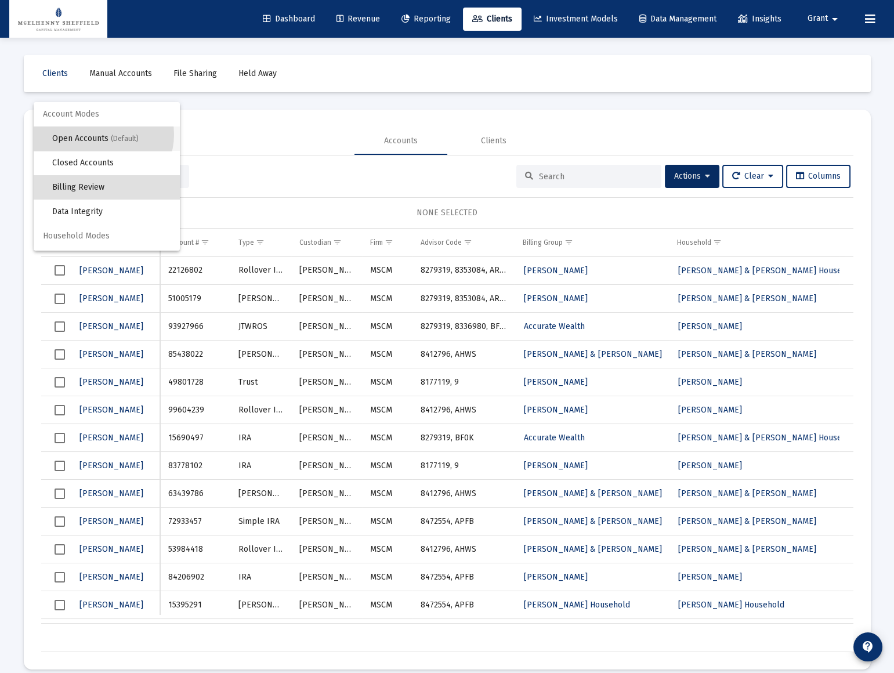
click at [103, 135] on span "Open Accounts (Default)" at bounding box center [111, 138] width 118 height 24
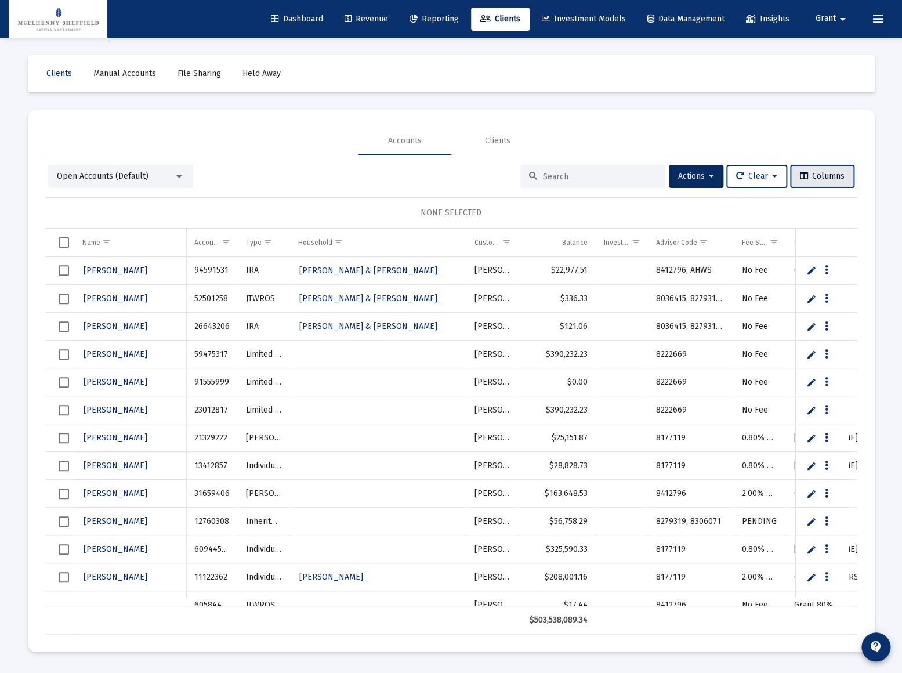
click at [815, 174] on span "Columns" at bounding box center [822, 176] width 45 height 10
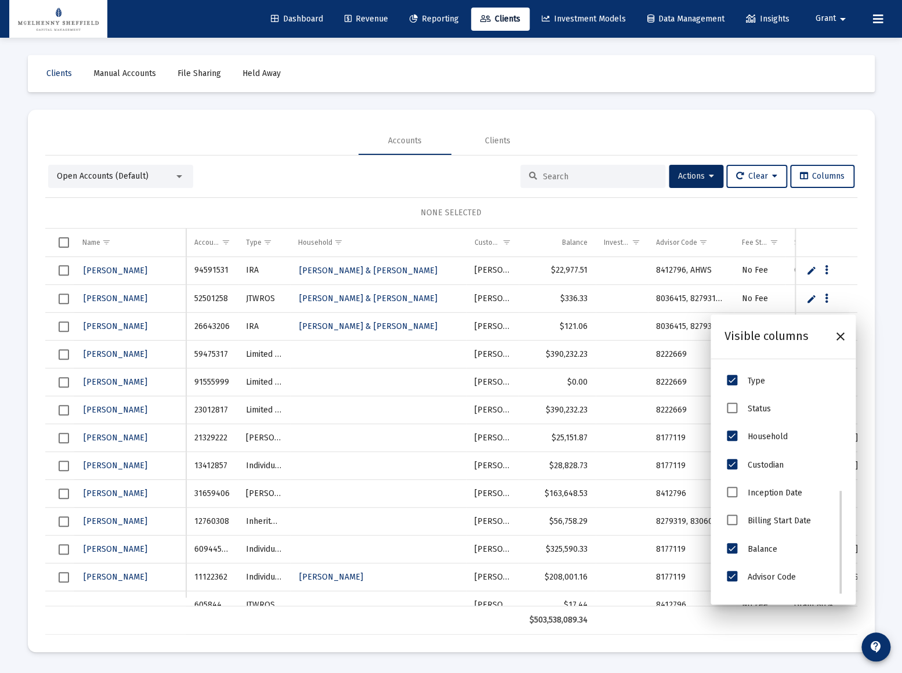
scroll to position [53, 0]
click at [523, 213] on div "NONE SELECTED" at bounding box center [451, 213] width 793 height 12
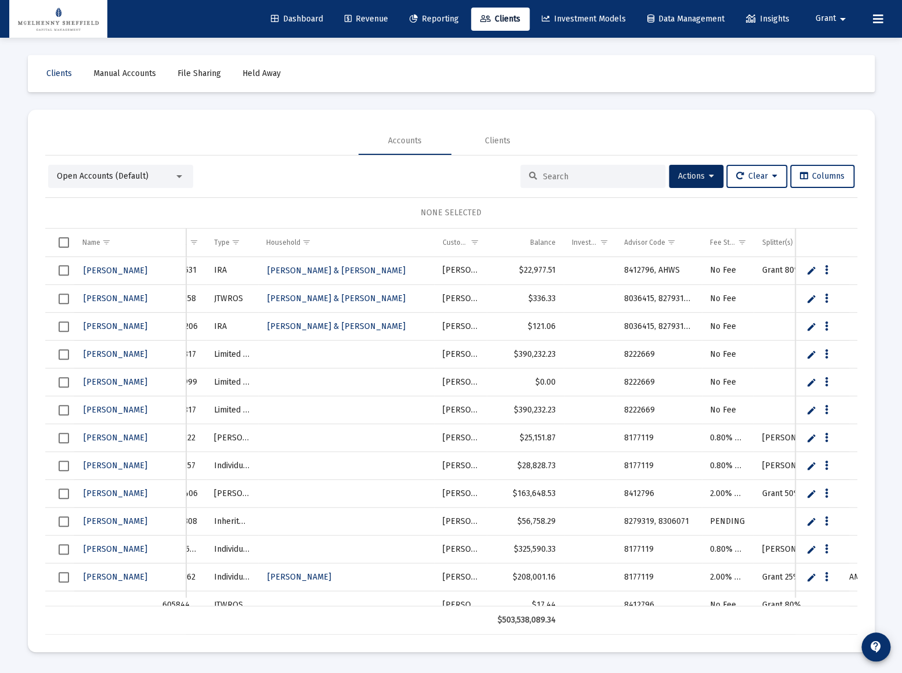
scroll to position [0, 90]
